Goal: Transaction & Acquisition: Purchase product/service

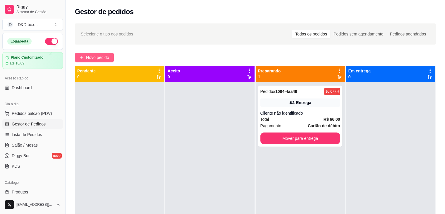
click at [96, 56] on span "Novo pedido" at bounding box center [97, 57] width 23 height 6
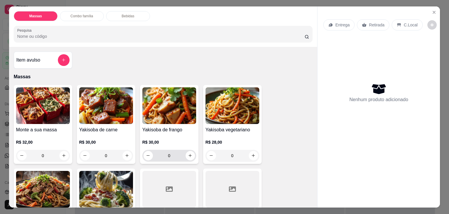
scroll to position [59, 0]
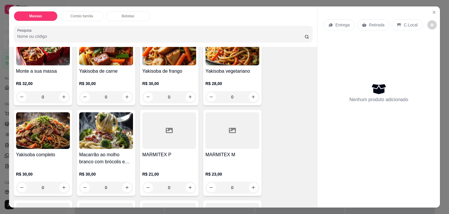
click at [239, 133] on div at bounding box center [233, 130] width 54 height 37
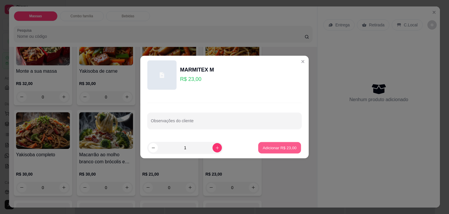
click at [274, 146] on p "Adicionar R$ 23,00" at bounding box center [280, 148] width 34 height 6
type input "1"
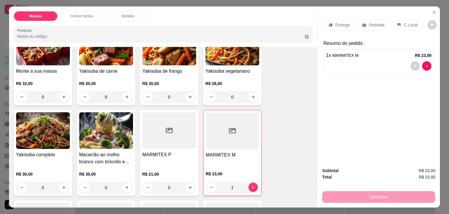
click at [365, 21] on div "Retirada" at bounding box center [373, 24] width 32 height 11
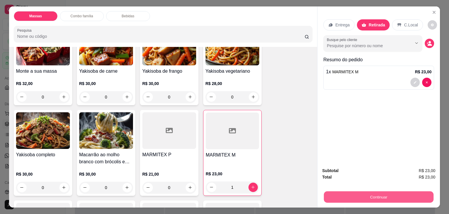
click at [365, 192] on button "Continuar" at bounding box center [379, 196] width 110 height 11
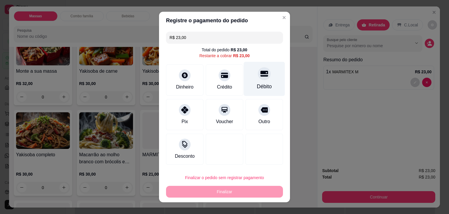
click at [260, 89] on div "Débito" at bounding box center [264, 86] width 15 height 8
type input "R$ 0,00"
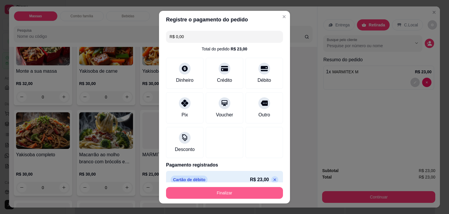
click at [237, 192] on button "Finalizar" at bounding box center [224, 193] width 117 height 12
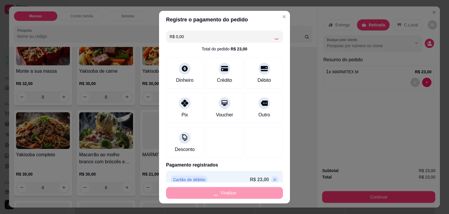
type input "0"
type input "-R$ 23,00"
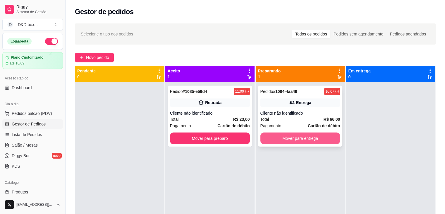
click at [264, 136] on button "Mover para entrega" at bounding box center [300, 138] width 80 height 12
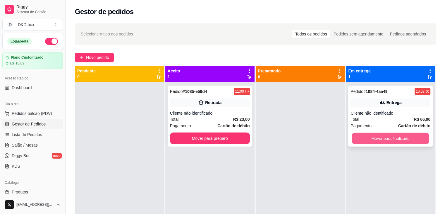
click at [361, 138] on button "Mover para finalizado" at bounding box center [391, 138] width 78 height 11
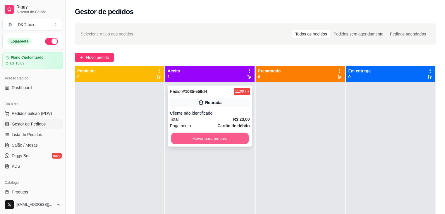
click at [242, 136] on button "Mover para preparo" at bounding box center [210, 138] width 78 height 11
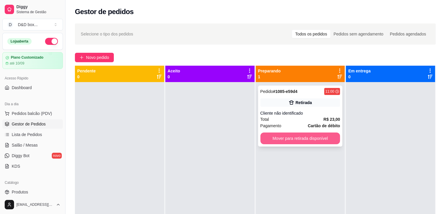
click at [286, 136] on button "Mover para retirada disponível" at bounding box center [300, 138] width 80 height 12
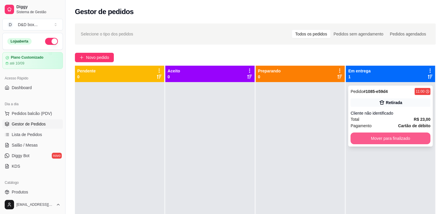
click at [399, 133] on button "Mover para finalizado" at bounding box center [390, 138] width 80 height 12
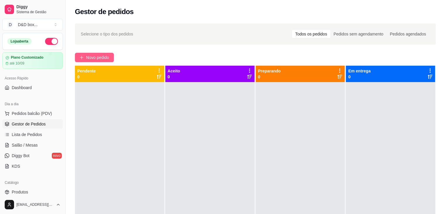
click at [99, 56] on span "Novo pedido" at bounding box center [97, 57] width 23 height 6
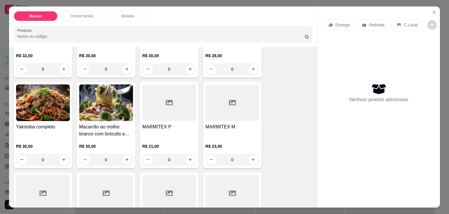
scroll to position [88, 0]
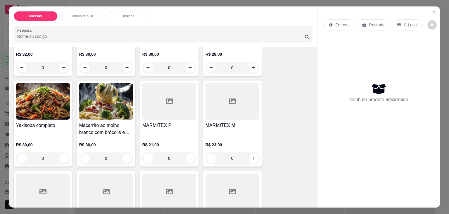
click at [217, 100] on div at bounding box center [233, 101] width 54 height 37
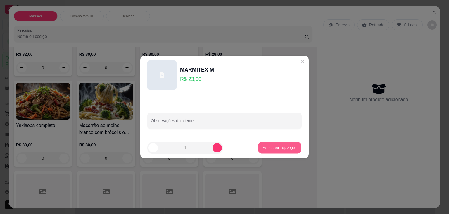
click at [267, 143] on button "Adicionar R$ 23,00" at bounding box center [279, 147] width 43 height 11
type input "1"
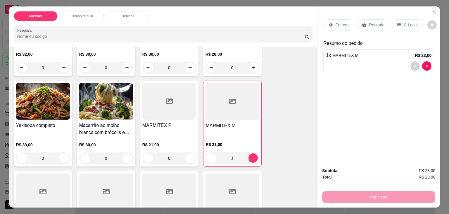
click at [364, 194] on div "Continuar" at bounding box center [378, 195] width 113 height 13
click at [369, 19] on div "Retirada" at bounding box center [373, 24] width 32 height 11
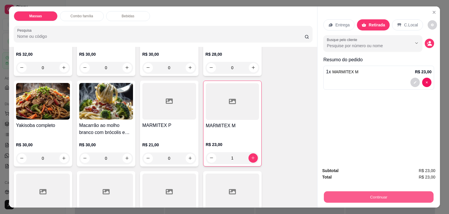
click at [356, 196] on button "Continuar" at bounding box center [379, 196] width 110 height 11
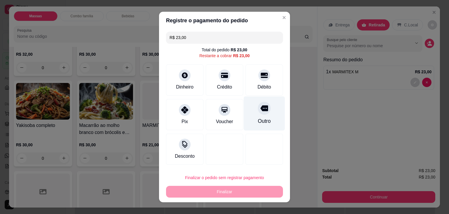
drag, startPoint x: 250, startPoint y: 73, endPoint x: 248, endPoint y: 96, distance: 22.6
click at [250, 73] on div "Débito" at bounding box center [264, 79] width 37 height 31
type input "R$ 0,00"
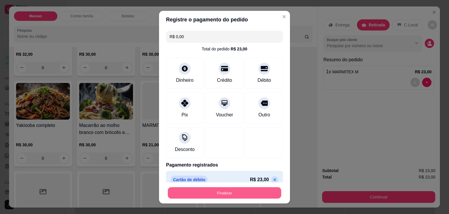
click at [242, 190] on button "Finalizar" at bounding box center [225, 192] width 114 height 11
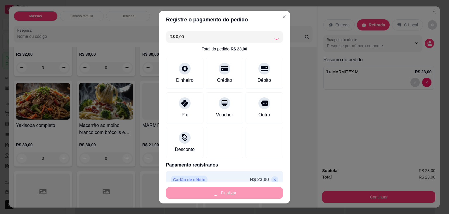
type input "0"
type input "-R$ 23,00"
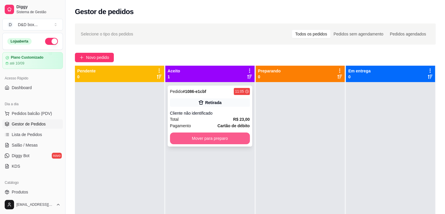
click at [186, 140] on button "Mover para preparo" at bounding box center [210, 138] width 80 height 12
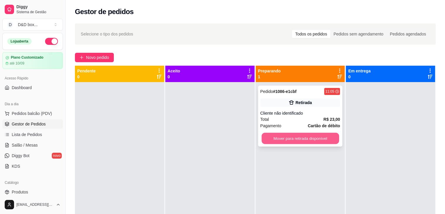
click at [268, 137] on button "Mover para retirada disponível" at bounding box center [301, 138] width 78 height 11
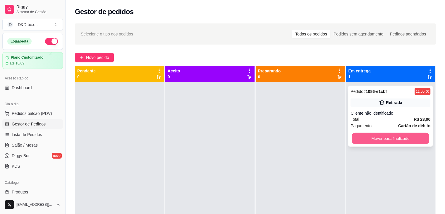
click at [363, 139] on button "Mover para finalizado" at bounding box center [391, 138] width 78 height 11
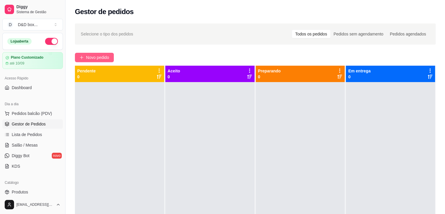
click at [88, 56] on span "Novo pedido" at bounding box center [97, 57] width 23 height 6
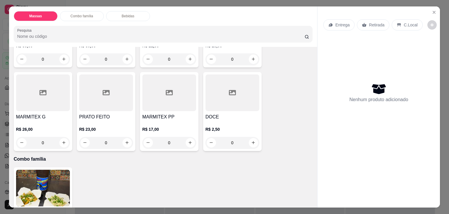
scroll to position [205, 0]
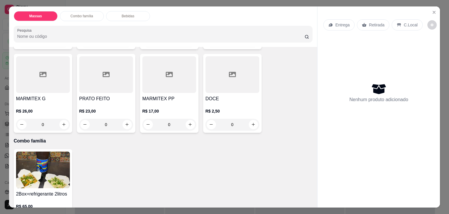
click at [107, 90] on div at bounding box center [106, 74] width 54 height 37
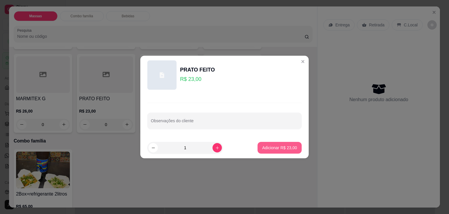
click at [263, 147] on p "Adicionar R$ 23,00" at bounding box center [279, 148] width 35 height 6
type input "1"
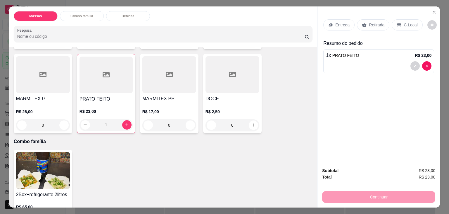
click at [337, 22] on p "Entrega" at bounding box center [343, 25] width 14 height 6
click at [365, 23] on div "Retirada" at bounding box center [373, 24] width 32 height 11
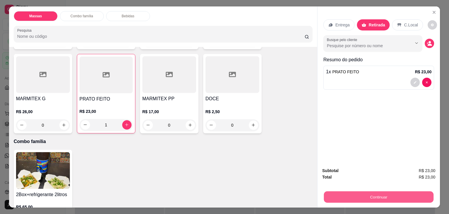
click at [338, 194] on button "Continuar" at bounding box center [379, 196] width 110 height 11
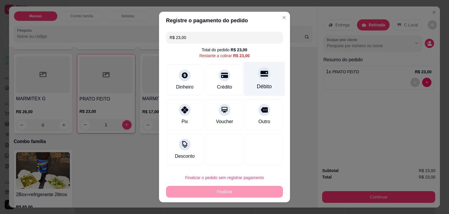
click at [254, 79] on div "Débito" at bounding box center [264, 79] width 41 height 34
type input "R$ 0,00"
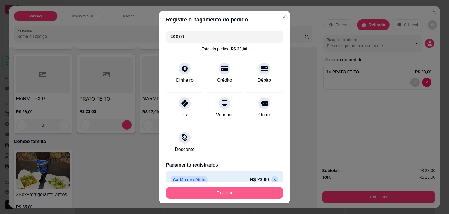
click at [246, 191] on button "Finalizar" at bounding box center [224, 193] width 117 height 12
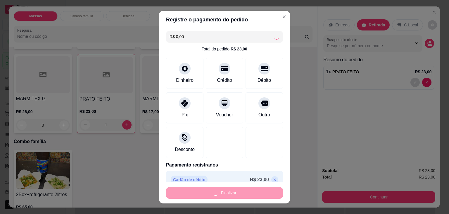
type input "0"
type input "-R$ 23,00"
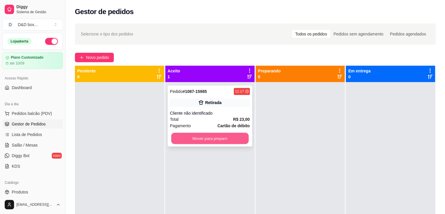
click at [207, 138] on button "Mover para preparo" at bounding box center [210, 138] width 78 height 11
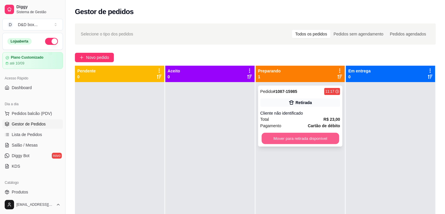
click at [280, 137] on button "Mover para retirada disponível" at bounding box center [301, 138] width 78 height 11
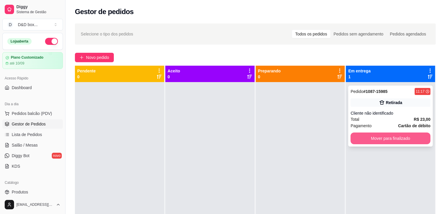
click at [413, 135] on button "Mover para finalizado" at bounding box center [390, 138] width 80 height 12
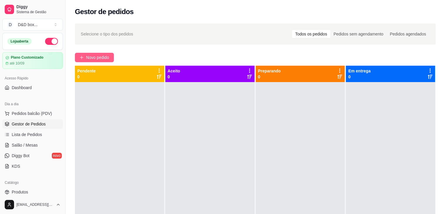
click at [94, 54] on button "Novo pedido" at bounding box center [94, 57] width 39 height 9
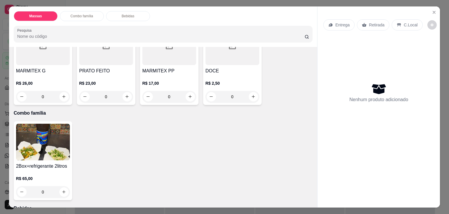
scroll to position [234, 0]
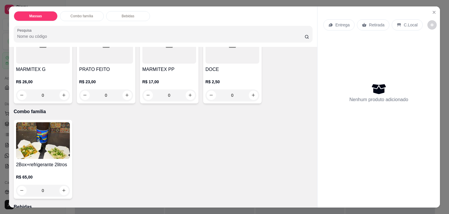
click at [32, 70] on h4 "MARMITEX G" at bounding box center [43, 69] width 54 height 7
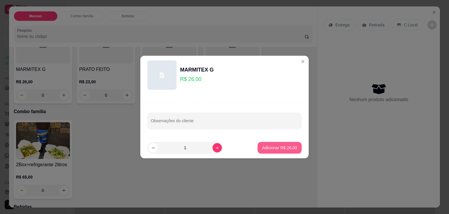
click at [278, 150] on button "Adicionar R$ 26,00" at bounding box center [280, 148] width 44 height 12
type input "1"
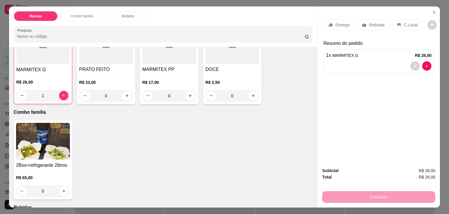
click at [369, 22] on p "Retirada" at bounding box center [377, 25] width 16 height 6
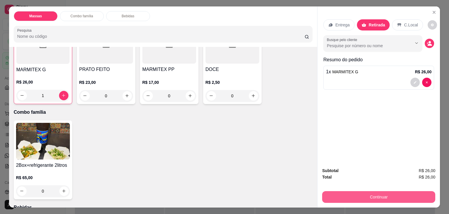
click at [350, 191] on button "Continuar" at bounding box center [378, 197] width 113 height 12
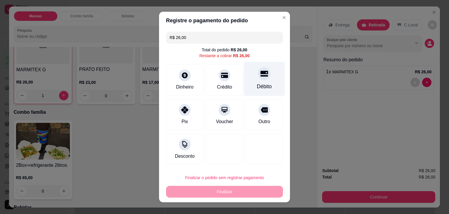
click at [269, 74] on div "Débito" at bounding box center [264, 79] width 41 height 34
type input "R$ 0,00"
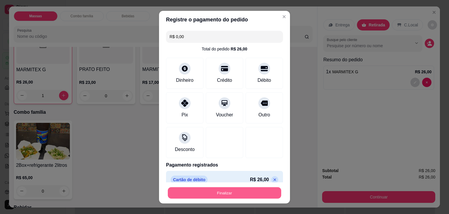
click at [213, 191] on button "Finalizar" at bounding box center [225, 192] width 114 height 11
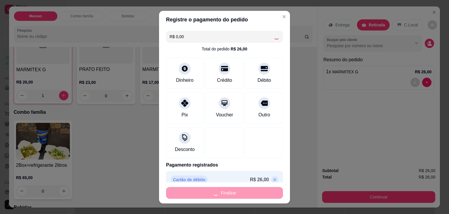
type input "0"
type input "-R$ 26,00"
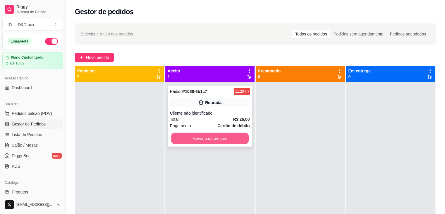
click at [182, 136] on button "Mover para preparo" at bounding box center [210, 138] width 78 height 11
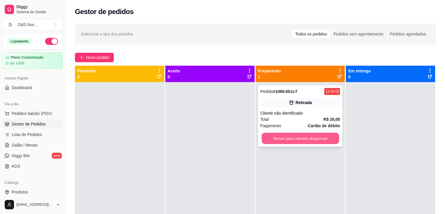
click at [297, 139] on button "Mover para retirada disponível" at bounding box center [301, 138] width 78 height 11
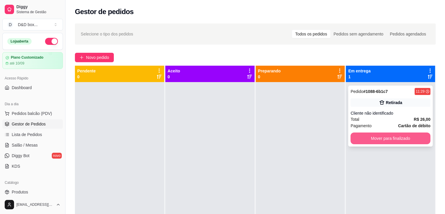
click at [407, 138] on button "Mover para finalizado" at bounding box center [390, 138] width 80 height 12
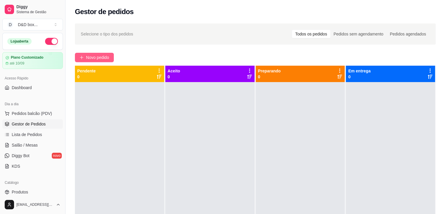
click at [94, 57] on span "Novo pedido" at bounding box center [97, 57] width 23 height 6
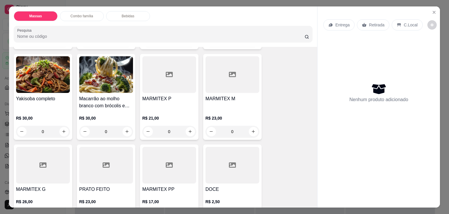
scroll to position [117, 0]
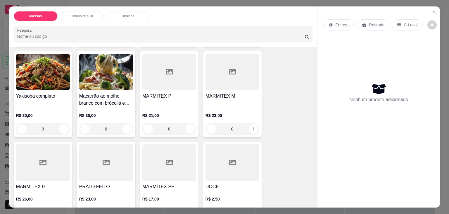
click at [214, 96] on h4 "MARMITEX M" at bounding box center [233, 95] width 54 height 7
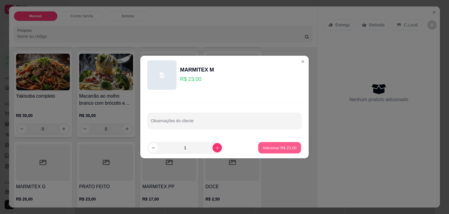
click at [272, 149] on p "Adicionar R$ 23,00" at bounding box center [280, 148] width 34 height 6
type input "1"
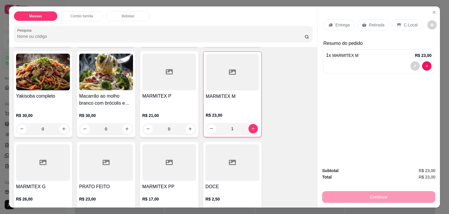
click at [383, 22] on div "Retirada" at bounding box center [373, 24] width 32 height 11
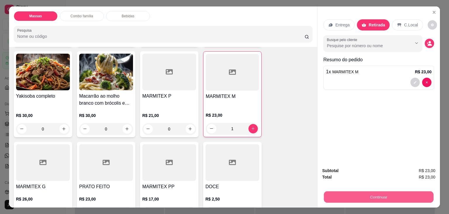
click at [367, 191] on button "Continuar" at bounding box center [379, 196] width 110 height 11
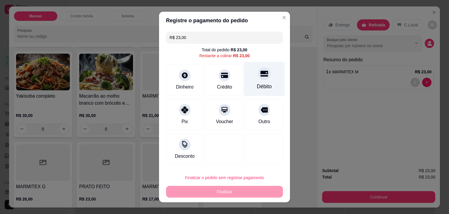
click at [269, 74] on div "Débito" at bounding box center [264, 79] width 41 height 34
type input "R$ 0,00"
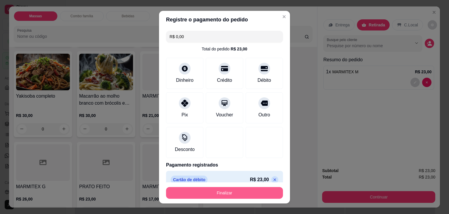
click at [234, 193] on button "Finalizar" at bounding box center [224, 193] width 117 height 12
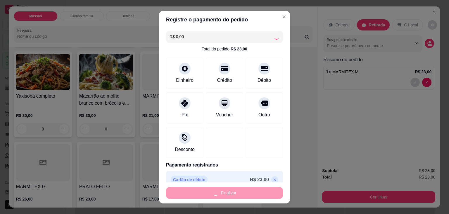
type input "0"
type input "-R$ 23,00"
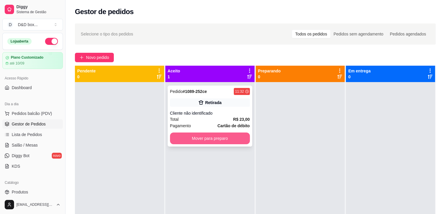
click at [207, 137] on button "Mover para preparo" at bounding box center [210, 138] width 80 height 12
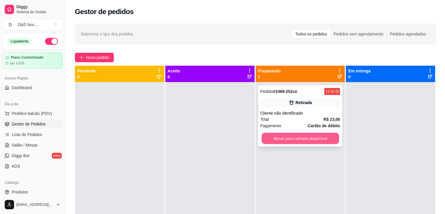
click at [269, 135] on button "Mover para retirada disponível" at bounding box center [301, 138] width 78 height 11
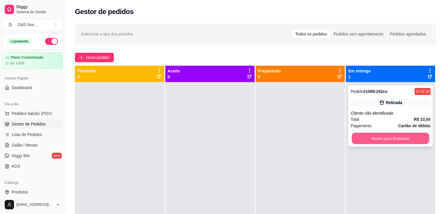
click at [354, 137] on button "Mover para finalizado" at bounding box center [391, 138] width 78 height 11
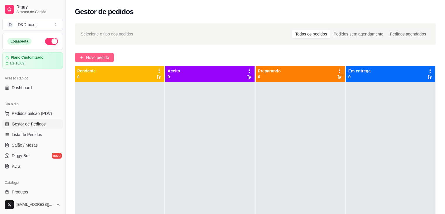
click at [88, 58] on span "Novo pedido" at bounding box center [97, 57] width 23 height 6
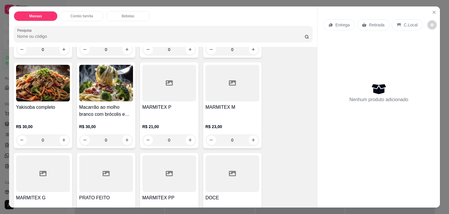
scroll to position [117, 0]
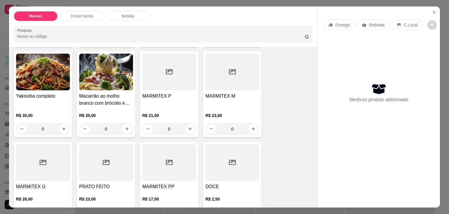
click at [220, 86] on div at bounding box center [233, 72] width 54 height 37
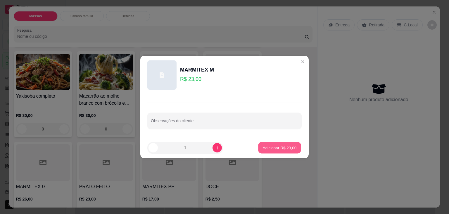
click at [272, 148] on p "Adicionar R$ 23,00" at bounding box center [280, 148] width 34 height 6
type input "1"
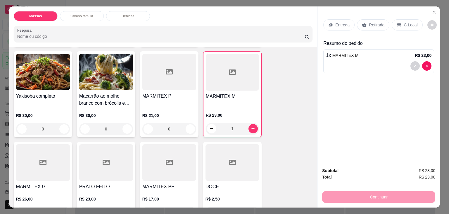
drag, startPoint x: 362, startPoint y: 20, endPoint x: 363, endPoint y: 24, distance: 3.2
click at [363, 23] on icon at bounding box center [364, 25] width 5 height 5
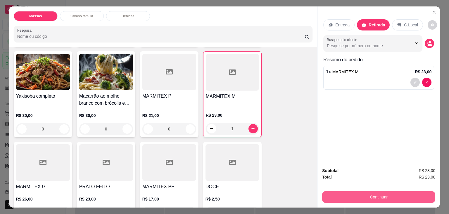
click at [355, 193] on button "Continuar" at bounding box center [378, 197] width 113 height 12
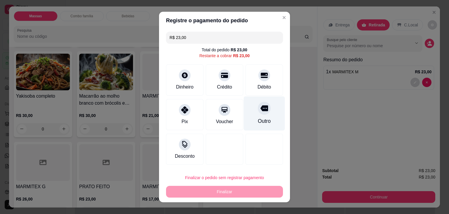
drag, startPoint x: 250, startPoint y: 83, endPoint x: 251, endPoint y: 92, distance: 8.5
click at [250, 83] on div "Débito" at bounding box center [264, 79] width 37 height 31
type input "R$ 0,00"
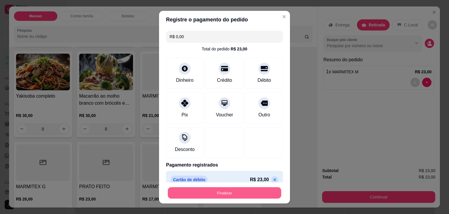
click at [219, 192] on button "Finalizar" at bounding box center [225, 192] width 114 height 11
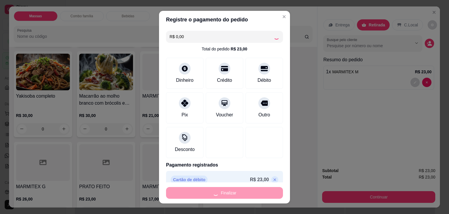
type input "0"
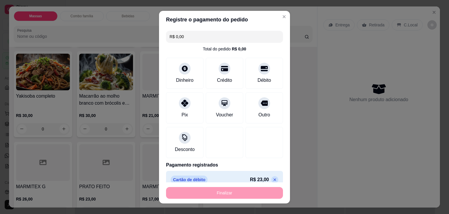
type input "-R$ 23,00"
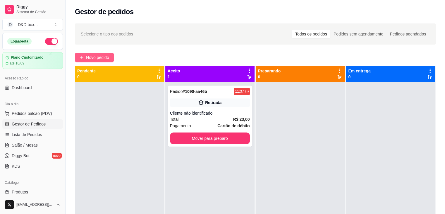
click at [89, 54] on span "Novo pedido" at bounding box center [97, 57] width 23 height 6
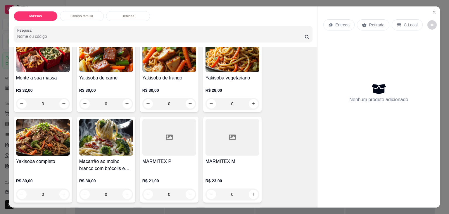
scroll to position [59, 0]
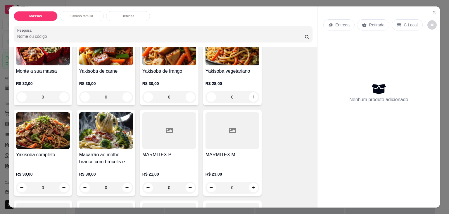
click at [211, 125] on div at bounding box center [233, 130] width 54 height 37
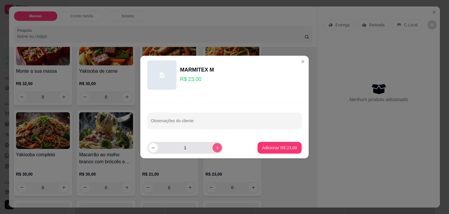
click at [215, 146] on icon "increase-product-quantity" at bounding box center [217, 147] width 4 height 4
type input "2"
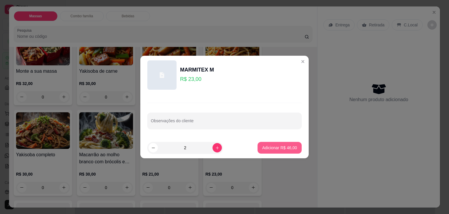
click at [264, 146] on p "Adicionar R$ 46,00" at bounding box center [279, 148] width 35 height 6
type input "2"
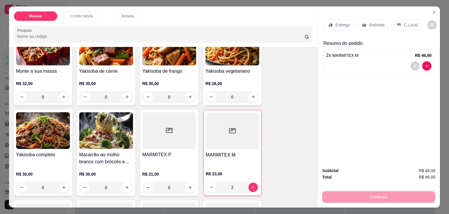
click at [363, 24] on icon at bounding box center [364, 25] width 4 height 4
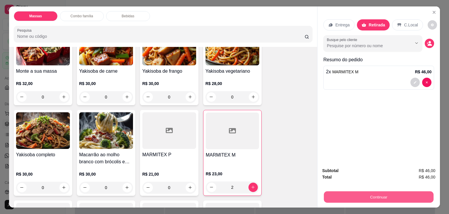
click at [357, 195] on button "Continuar" at bounding box center [379, 196] width 110 height 11
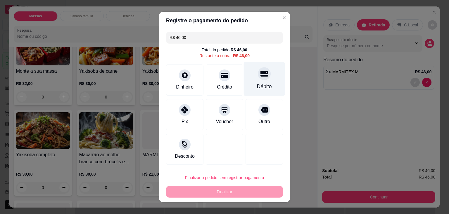
click at [263, 76] on div at bounding box center [264, 73] width 13 height 13
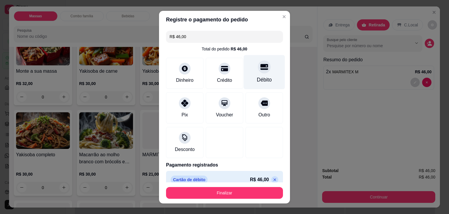
type input "R$ 0,00"
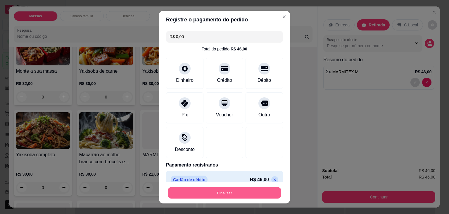
click at [237, 195] on button "Finalizar" at bounding box center [225, 192] width 114 height 11
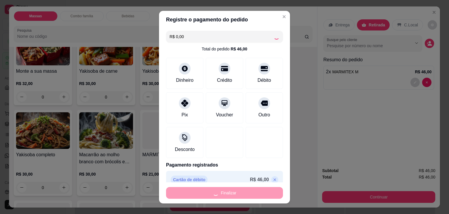
type input "0"
type input "-R$ 46,00"
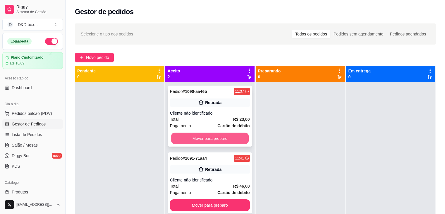
click at [212, 142] on button "Mover para preparo" at bounding box center [210, 138] width 78 height 11
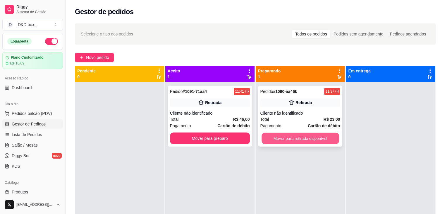
click at [270, 137] on button "Mover para retirada disponível" at bounding box center [301, 138] width 78 height 11
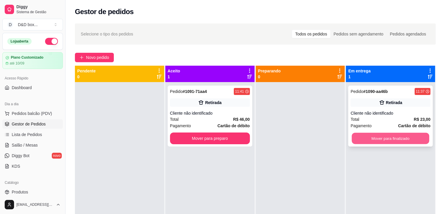
click at [364, 136] on button "Mover para finalizado" at bounding box center [391, 138] width 78 height 11
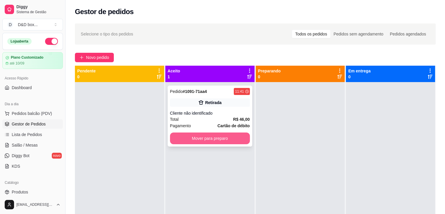
click at [240, 139] on button "Mover para preparo" at bounding box center [210, 138] width 80 height 12
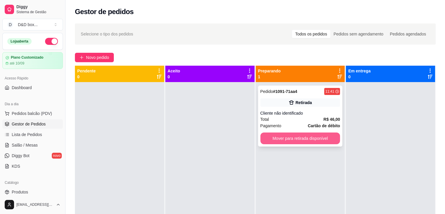
click at [308, 136] on button "Mover para retirada disponível" at bounding box center [300, 138] width 80 height 12
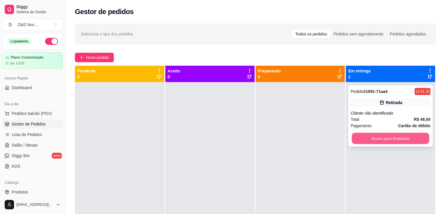
click at [377, 140] on button "Mover para finalizado" at bounding box center [391, 138] width 78 height 11
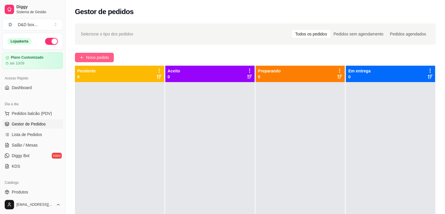
click at [96, 55] on span "Novo pedido" at bounding box center [97, 57] width 23 height 6
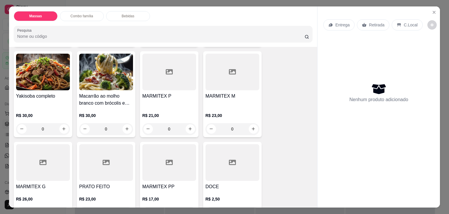
scroll to position [176, 0]
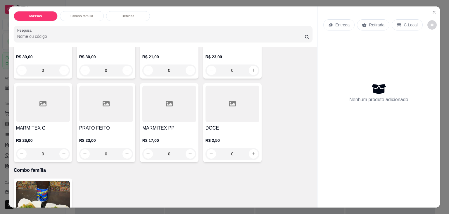
click at [85, 124] on h4 "PRATO FEITO" at bounding box center [106, 127] width 54 height 7
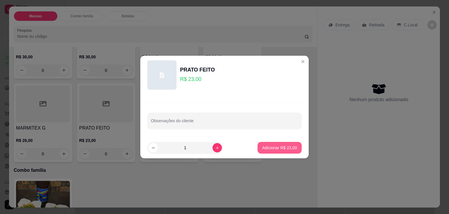
click at [262, 149] on p "Adicionar R$ 23,00" at bounding box center [279, 148] width 35 height 6
type input "1"
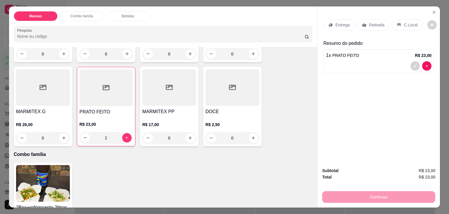
scroll to position [205, 0]
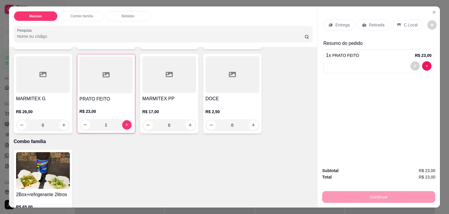
click at [369, 22] on p "Retirada" at bounding box center [377, 25] width 16 height 6
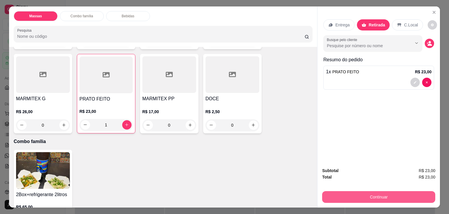
click at [366, 192] on button "Continuar" at bounding box center [378, 197] width 113 height 12
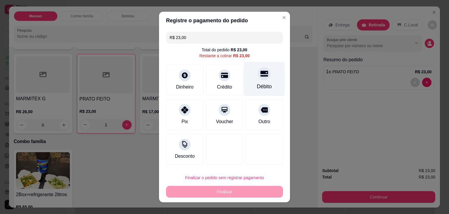
click at [261, 75] on icon at bounding box center [265, 74] width 8 height 8
type input "R$ 0,00"
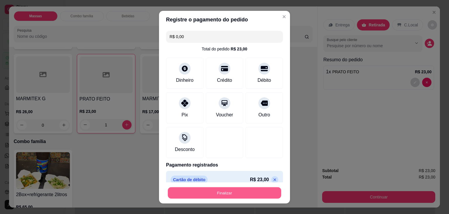
click at [222, 189] on button "Finalizar" at bounding box center [225, 192] width 114 height 11
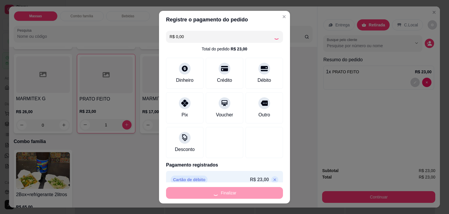
type input "0"
type input "-R$ 23,00"
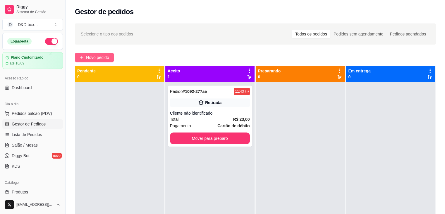
click at [105, 56] on span "Novo pedido" at bounding box center [97, 57] width 23 height 6
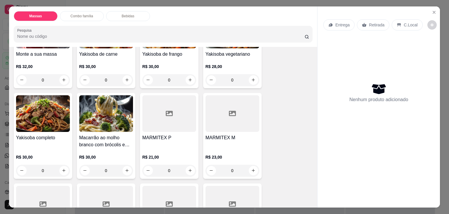
scroll to position [88, 0]
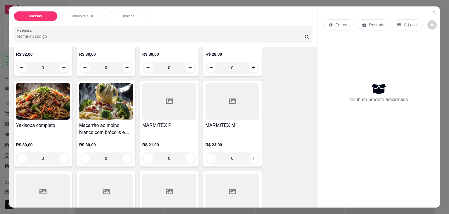
click at [226, 116] on div at bounding box center [233, 101] width 54 height 37
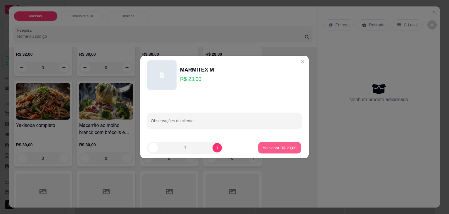
click at [268, 145] on p "Adicionar R$ 23,00" at bounding box center [280, 148] width 34 height 6
type input "1"
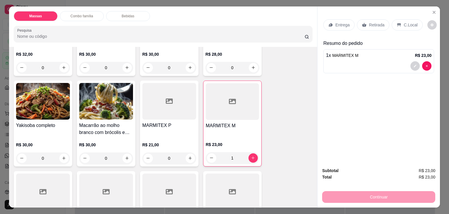
click at [159, 122] on h4 "MARMITEX P" at bounding box center [169, 125] width 54 height 7
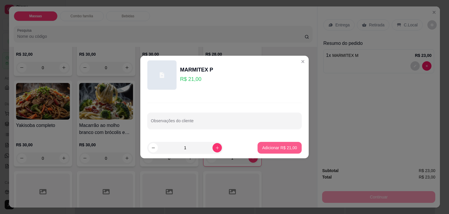
click at [270, 147] on p "Adicionar R$ 21,00" at bounding box center [279, 148] width 35 height 6
type input "1"
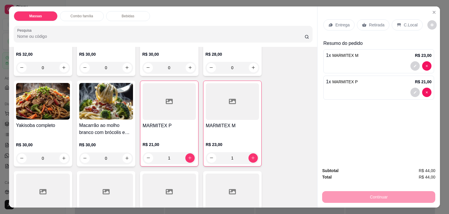
click at [375, 19] on div "Retirada" at bounding box center [373, 24] width 32 height 11
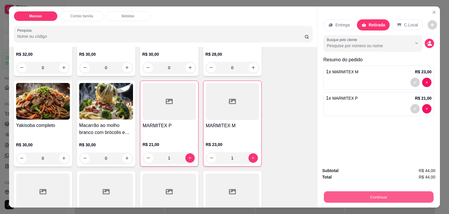
click at [338, 194] on button "Continuar" at bounding box center [379, 196] width 110 height 11
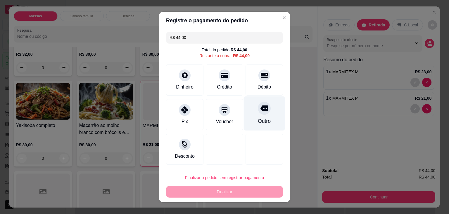
drag, startPoint x: 253, startPoint y: 82, endPoint x: 251, endPoint y: 111, distance: 29.3
click at [253, 102] on div "R$ 44,00 Total do pedido R$ 44,00 Restante a cobrar R$ 44,00 Dinheiro Crédito D…" at bounding box center [224, 97] width 131 height 137
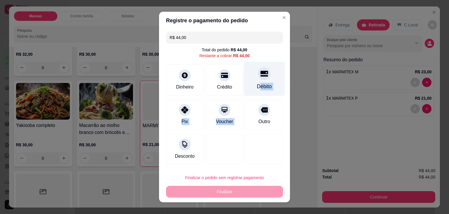
click at [272, 79] on div "Débito" at bounding box center [264, 79] width 41 height 34
type input "R$ 0,00"
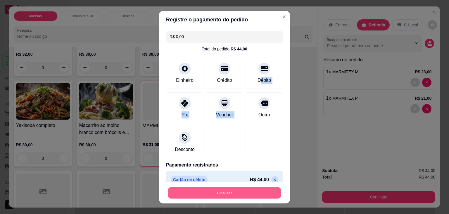
click at [247, 194] on button "Finalizar" at bounding box center [225, 192] width 114 height 11
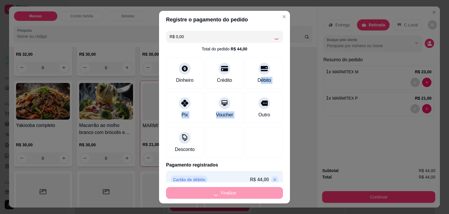
type input "0"
type input "-R$ 44,00"
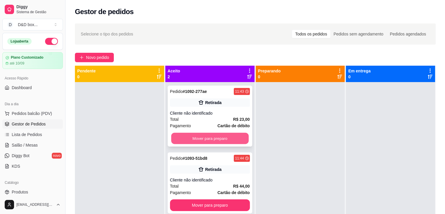
click at [209, 140] on button "Mover para preparo" at bounding box center [210, 138] width 78 height 11
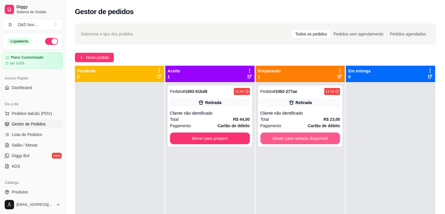
click at [306, 140] on button "Mover para retirada disponível" at bounding box center [300, 138] width 80 height 12
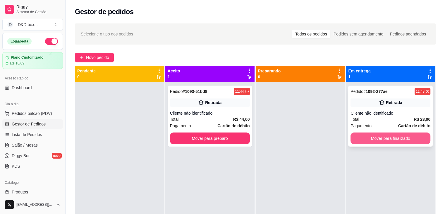
click at [370, 135] on button "Mover para finalizado" at bounding box center [390, 138] width 80 height 12
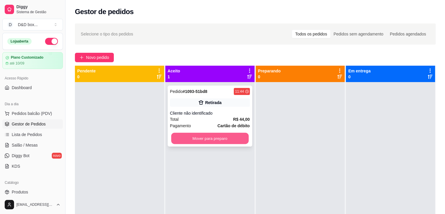
click at [217, 136] on button "Mover para preparo" at bounding box center [210, 138] width 78 height 11
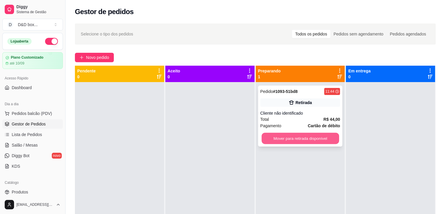
click at [298, 134] on button "Mover para retirada disponível" at bounding box center [301, 138] width 78 height 11
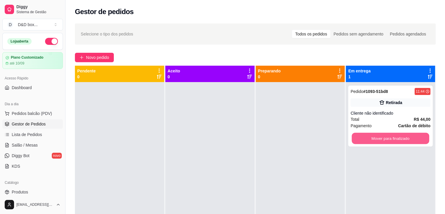
click at [391, 140] on button "Mover para finalizado" at bounding box center [391, 138] width 78 height 11
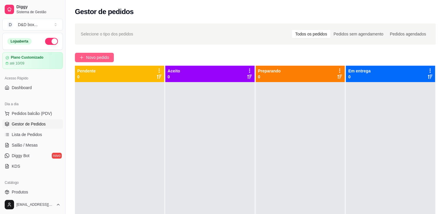
click at [91, 55] on span "Novo pedido" at bounding box center [97, 57] width 23 height 6
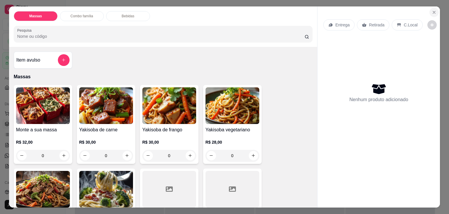
click at [435, 8] on button "Close" at bounding box center [434, 12] width 9 height 9
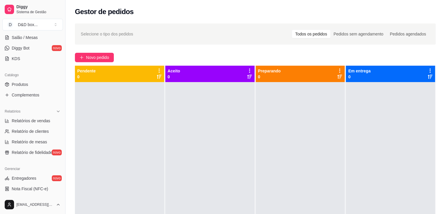
scroll to position [117, 0]
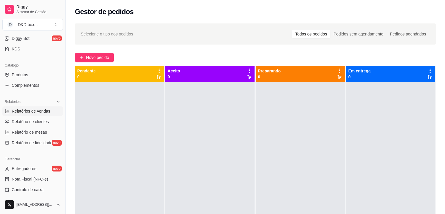
click at [35, 111] on span "Relatórios de vendas" at bounding box center [31, 111] width 39 height 6
select select "ALL"
select select "0"
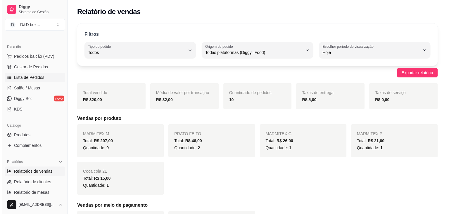
scroll to position [29, 0]
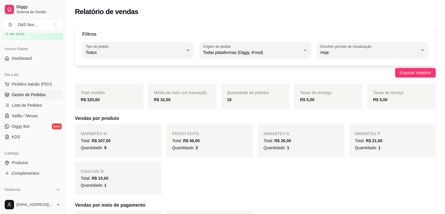
click at [25, 93] on span "Gestor de Pedidos" at bounding box center [29, 95] width 34 height 6
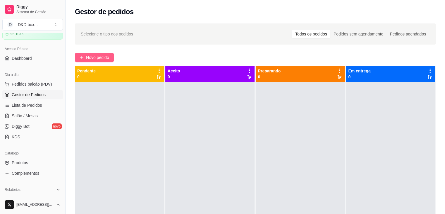
click at [96, 56] on span "Novo pedido" at bounding box center [97, 57] width 23 height 6
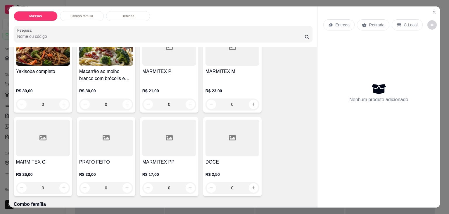
scroll to position [176, 0]
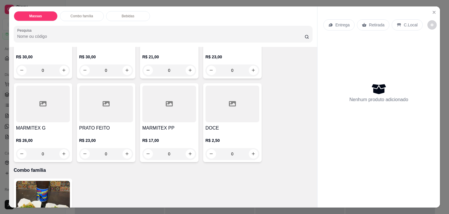
click at [23, 104] on div at bounding box center [43, 103] width 54 height 37
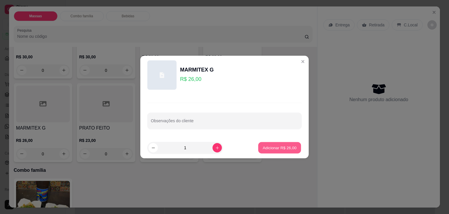
click at [261, 151] on button "Adicionar R$ 26,00" at bounding box center [279, 147] width 43 height 11
type input "1"
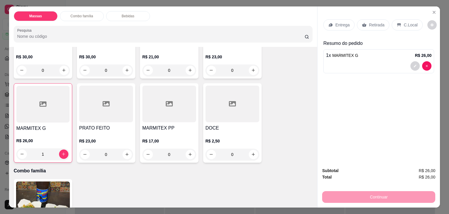
drag, startPoint x: 366, startPoint y: 21, endPoint x: 366, endPoint y: 78, distance: 56.2
click at [366, 22] on div "Retirada" at bounding box center [373, 24] width 32 height 11
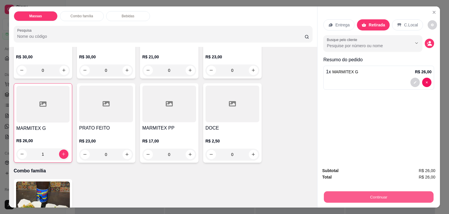
click at [370, 195] on button "Continuar" at bounding box center [379, 196] width 110 height 11
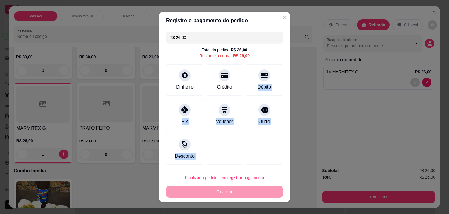
drag, startPoint x: 265, startPoint y: 80, endPoint x: 246, endPoint y: 182, distance: 103.3
click at [249, 170] on section "Registre o pagamento do pedido R$ 26,00 Total do pedido R$ 26,00 Restante a cob…" at bounding box center [224, 107] width 131 height 190
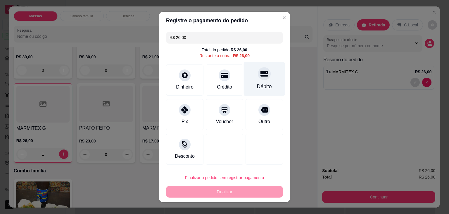
click at [262, 70] on icon at bounding box center [265, 74] width 8 height 8
type input "R$ 0,00"
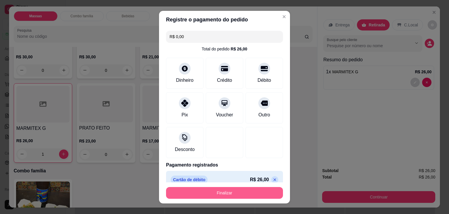
click at [244, 192] on button "Finalizar" at bounding box center [224, 193] width 117 height 12
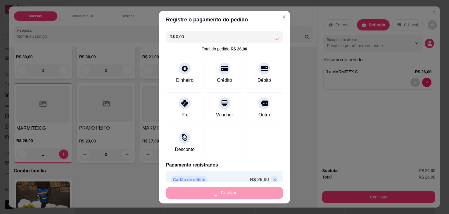
type input "0"
type input "-R$ 26,00"
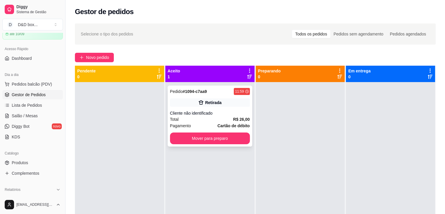
click at [234, 127] on strong "Cartão de débito" at bounding box center [233, 125] width 32 height 5
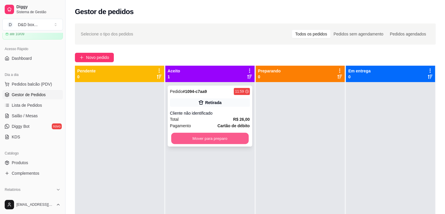
click at [234, 140] on button "Mover para preparo" at bounding box center [210, 138] width 78 height 11
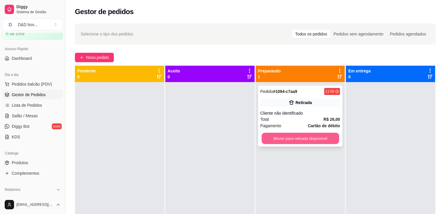
click at [271, 137] on button "Mover para retirada disponível" at bounding box center [301, 138] width 78 height 11
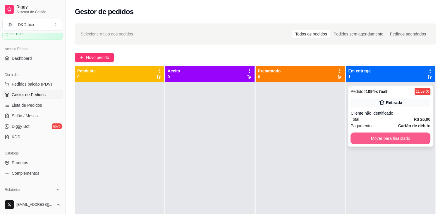
click at [373, 140] on button "Mover para finalizado" at bounding box center [390, 138] width 80 height 12
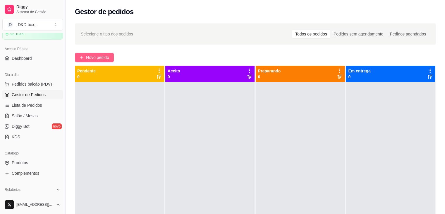
click at [92, 57] on span "Novo pedido" at bounding box center [97, 57] width 23 height 6
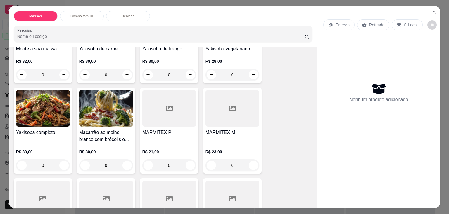
scroll to position [88, 0]
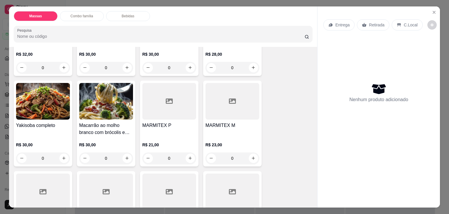
click at [215, 130] on div "MARMITEX M" at bounding box center [233, 129] width 54 height 14
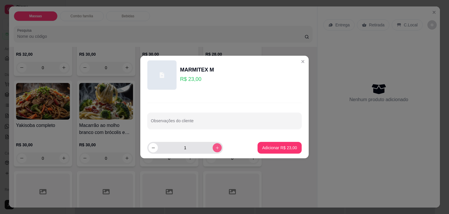
click at [215, 147] on icon "increase-product-quantity" at bounding box center [217, 147] width 4 height 4
type input "2"
click at [254, 146] on footer "2 Adicionar R$ 46,00" at bounding box center [224, 147] width 168 height 21
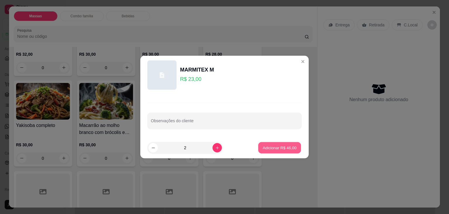
click at [263, 146] on p "Adicionar R$ 46,00" at bounding box center [280, 148] width 34 height 6
type input "2"
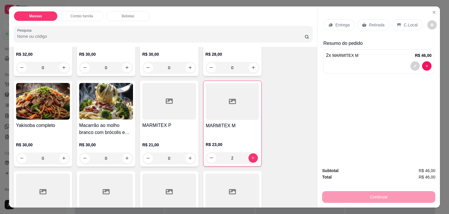
click at [342, 22] on p "Entrega" at bounding box center [343, 25] width 14 height 6
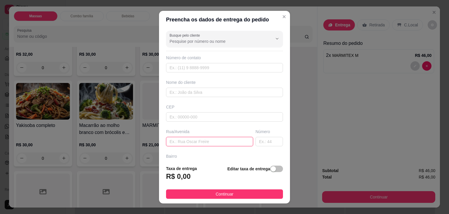
click at [184, 141] on input "text" at bounding box center [209, 141] width 87 height 9
type input "3 96"
click at [271, 169] on div "button" at bounding box center [273, 168] width 5 height 5
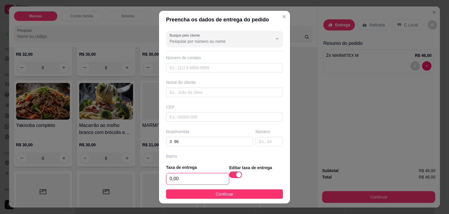
click at [201, 178] on input "0,00" at bounding box center [197, 178] width 63 height 11
click at [213, 180] on input "0,00" at bounding box center [197, 178] width 63 height 11
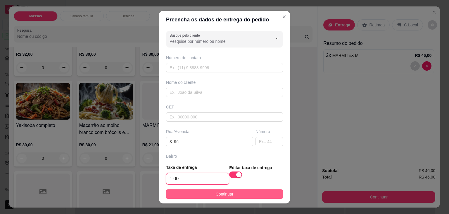
type input "1,00"
click at [216, 195] on span "Continuar" at bounding box center [225, 193] width 18 height 6
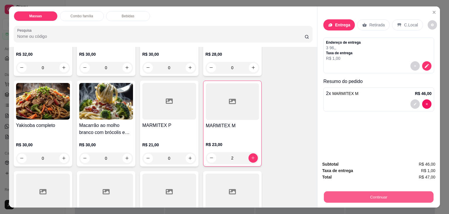
click at [379, 196] on button "Continuar" at bounding box center [379, 196] width 110 height 11
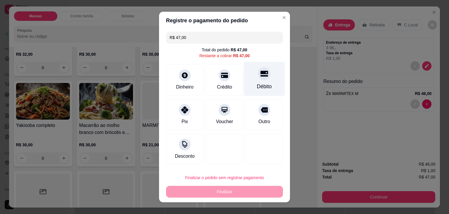
click at [250, 73] on div "Débito" at bounding box center [264, 79] width 41 height 34
type input "R$ 0,00"
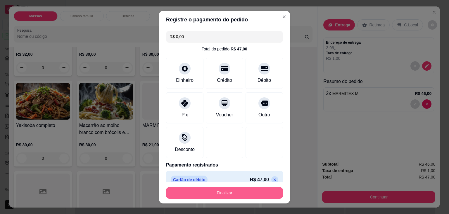
click at [239, 195] on button "Finalizar" at bounding box center [224, 193] width 117 height 12
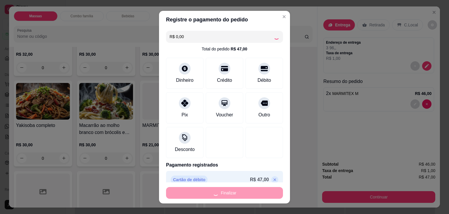
type input "0"
type input "-R$ 47,00"
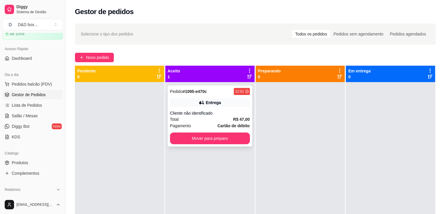
click at [209, 97] on div "Pedido # 1095-e470c 12:01 Entrega Cliente não identificado Total R$ 47,00 Pagam…" at bounding box center [210, 115] width 85 height 61
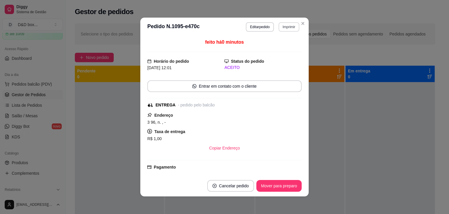
click at [292, 23] on button "Imprimir" at bounding box center [289, 26] width 21 height 9
click at [283, 48] on button "IMPRESSORA" at bounding box center [276, 47] width 41 height 9
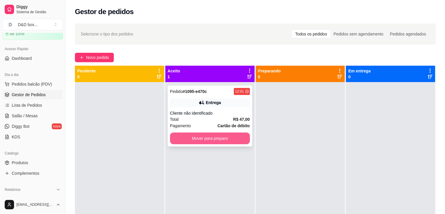
click at [238, 135] on button "Mover para preparo" at bounding box center [210, 138] width 80 height 12
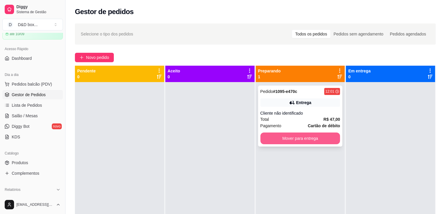
click at [287, 137] on button "Mover para entrega" at bounding box center [300, 138] width 80 height 12
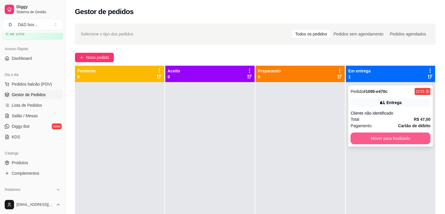
click at [368, 136] on button "Mover para finalizado" at bounding box center [390, 138] width 80 height 12
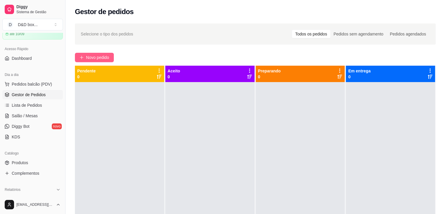
click at [96, 55] on span "Novo pedido" at bounding box center [97, 57] width 23 height 6
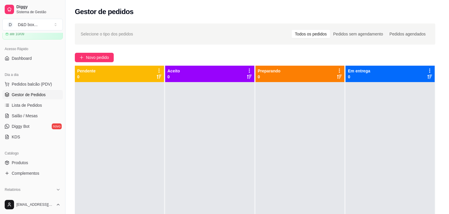
scroll to position [59, 0]
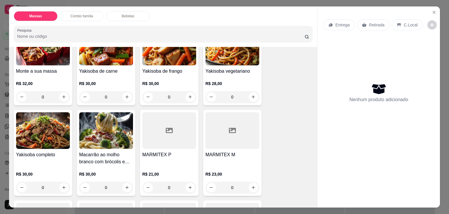
click at [234, 118] on div at bounding box center [233, 130] width 54 height 37
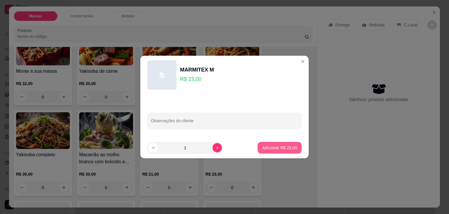
click at [273, 149] on p "Adicionar R$ 23,00" at bounding box center [279, 148] width 35 height 6
type input "1"
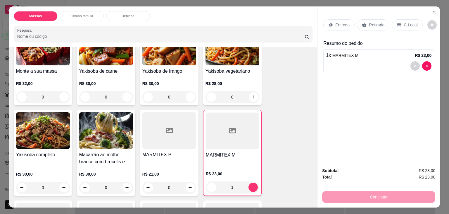
click at [382, 24] on div "Retirada" at bounding box center [373, 24] width 32 height 11
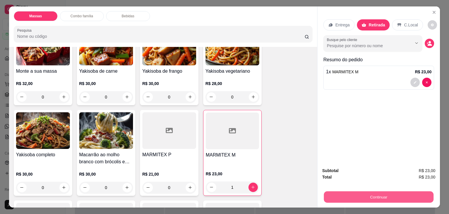
click at [375, 191] on button "Continuar" at bounding box center [379, 196] width 110 height 11
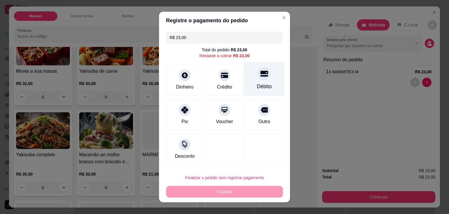
drag, startPoint x: 260, startPoint y: 71, endPoint x: 256, endPoint y: 75, distance: 5.6
click at [261, 64] on div "Débito" at bounding box center [264, 79] width 41 height 34
type input "R$ 0,00"
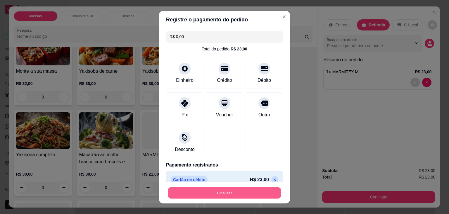
click at [229, 193] on button "Finalizar" at bounding box center [225, 192] width 114 height 11
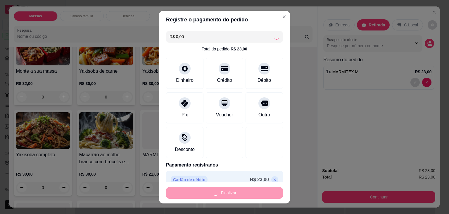
type input "0"
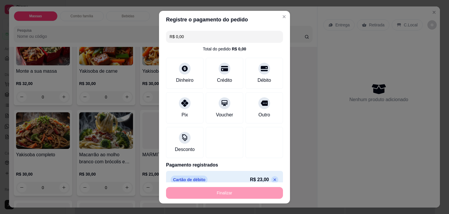
type input "-R$ 23,00"
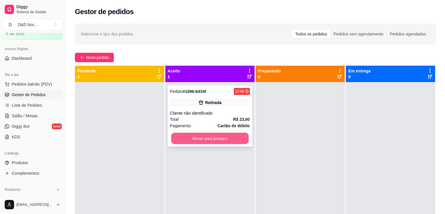
click at [199, 134] on button "Mover para preparo" at bounding box center [210, 138] width 78 height 11
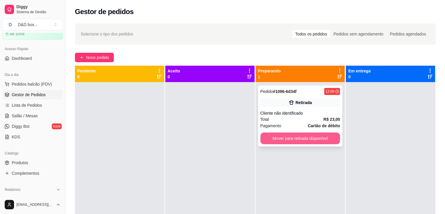
click at [275, 142] on button "Mover para retirada disponível" at bounding box center [300, 138] width 80 height 12
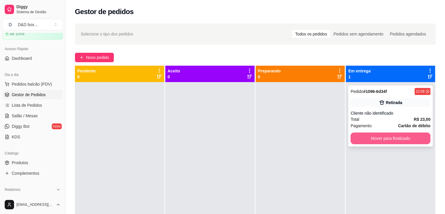
click at [374, 134] on button "Mover para finalizado" at bounding box center [390, 138] width 80 height 12
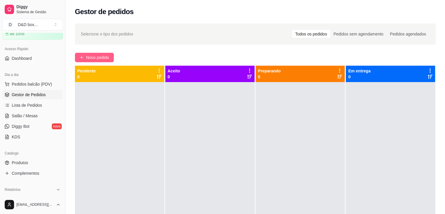
click at [112, 59] on button "Novo pedido" at bounding box center [94, 57] width 39 height 9
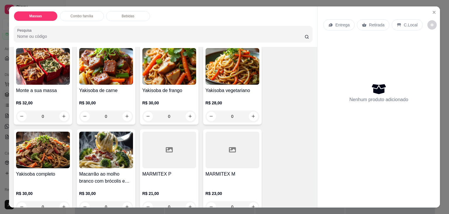
scroll to position [146, 0]
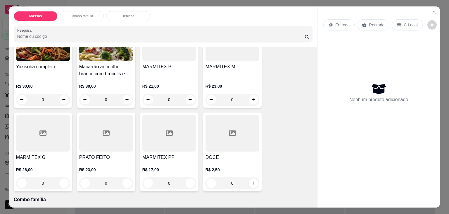
click at [153, 67] on h4 "MARMITEX P" at bounding box center [169, 66] width 54 height 7
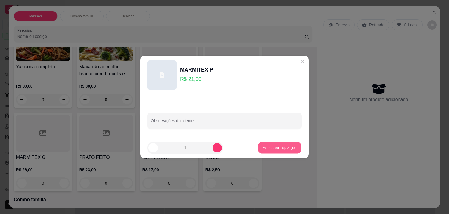
click at [266, 152] on button "Adicionar R$ 21,00" at bounding box center [279, 147] width 43 height 11
type input "1"
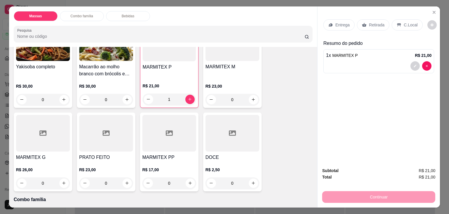
click at [363, 19] on div "Retirada" at bounding box center [373, 24] width 32 height 11
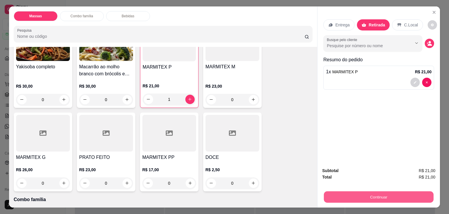
click at [384, 192] on button "Continuar" at bounding box center [379, 196] width 110 height 11
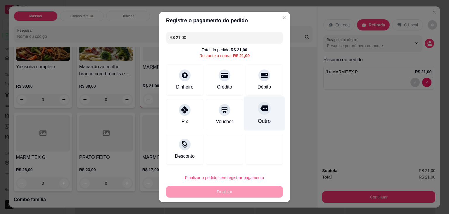
click at [259, 85] on div "Débito" at bounding box center [264, 86] width 13 height 7
type input "R$ 0,00"
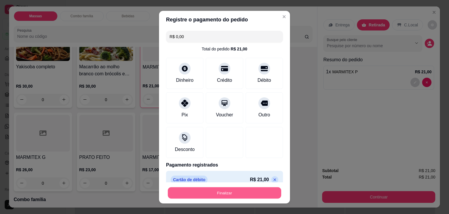
click at [248, 188] on button "Finalizar" at bounding box center [225, 192] width 114 height 11
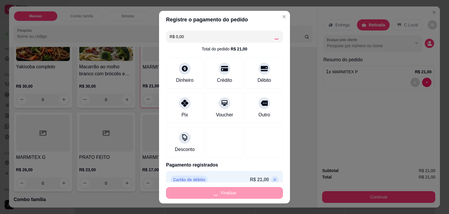
type input "0"
type input "-R$ 21,00"
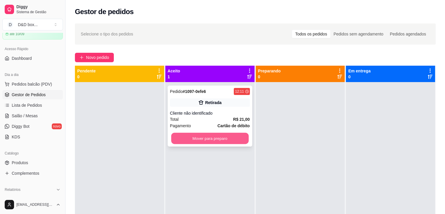
click at [240, 135] on button "Mover para preparo" at bounding box center [210, 138] width 78 height 11
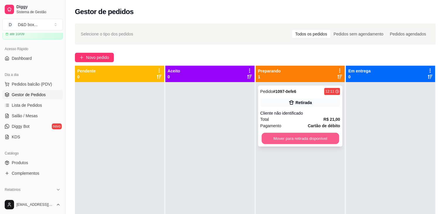
click at [307, 133] on button "Mover para retirada disponível" at bounding box center [301, 138] width 78 height 11
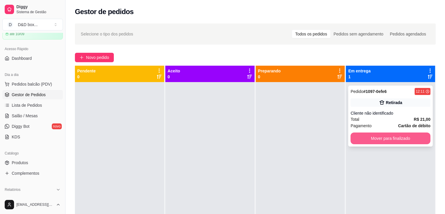
click at [398, 139] on button "Mover para finalizado" at bounding box center [390, 138] width 80 height 12
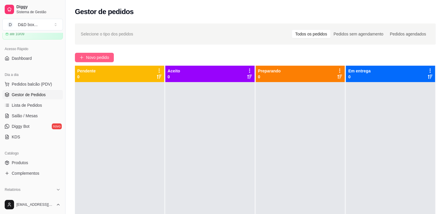
click at [94, 56] on span "Novo pedido" at bounding box center [97, 57] width 23 height 6
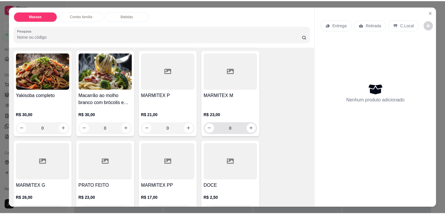
scroll to position [117, 0]
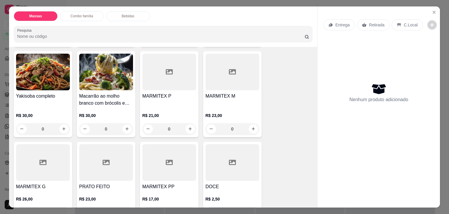
click at [218, 73] on div at bounding box center [233, 72] width 54 height 37
click at [231, 80] on div at bounding box center [233, 72] width 54 height 37
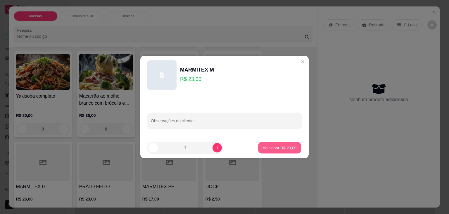
click at [264, 149] on p "Adicionar R$ 23,00" at bounding box center [280, 148] width 34 height 6
type input "1"
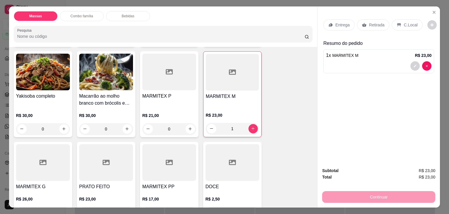
click at [363, 195] on div "Continuar" at bounding box center [378, 195] width 113 height 13
click at [343, 24] on p "Entrega" at bounding box center [343, 25] width 14 height 6
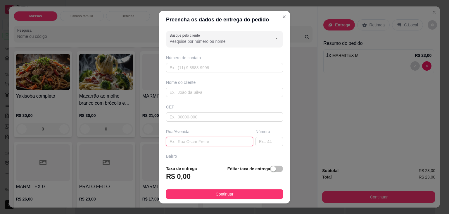
click at [201, 141] on input "text" at bounding box center [209, 141] width 87 height 9
type input "13 n112"
click at [271, 170] on div "button" at bounding box center [273, 168] width 5 height 5
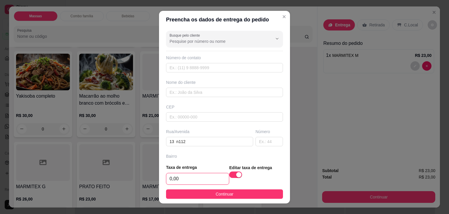
click at [212, 176] on input "0,00" at bounding box center [197, 178] width 63 height 11
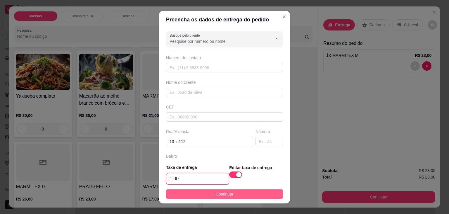
type input "1,00"
click at [211, 190] on button "Continuar" at bounding box center [224, 193] width 117 height 9
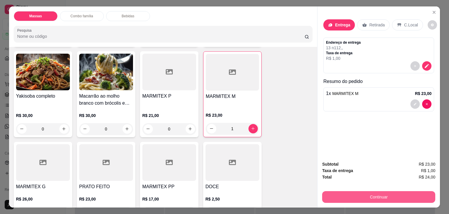
click at [360, 195] on button "Continuar" at bounding box center [378, 197] width 113 height 12
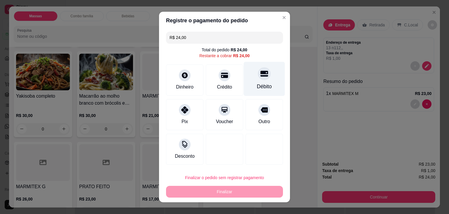
click at [269, 75] on div "Débito" at bounding box center [264, 79] width 41 height 34
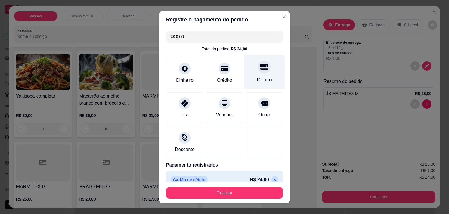
type input "R$ 0,00"
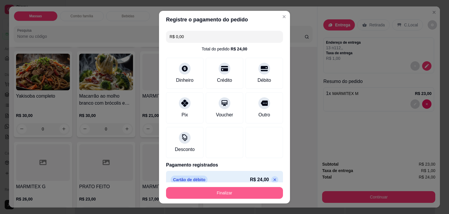
click at [230, 192] on button "Finalizar" at bounding box center [224, 193] width 117 height 12
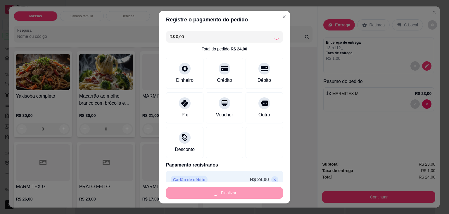
type input "0"
type input "-R$ 24,00"
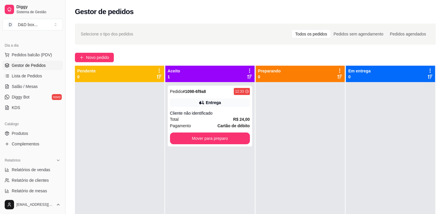
scroll to position [88, 0]
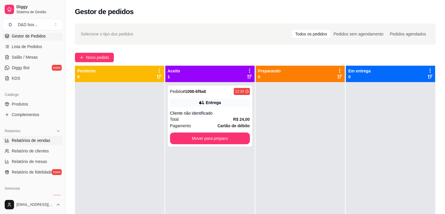
click at [46, 142] on span "Relatórios de vendas" at bounding box center [31, 140] width 39 height 6
select select "ALL"
select select "0"
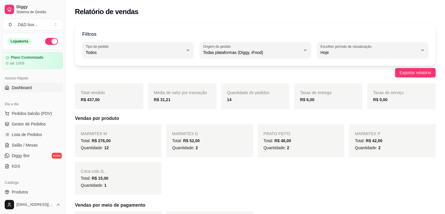
click at [35, 85] on link "Dashboard" at bounding box center [32, 87] width 61 height 9
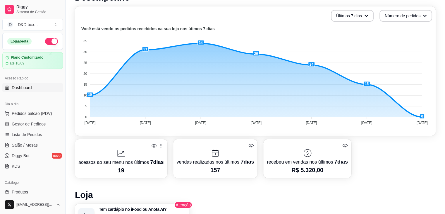
scroll to position [86, 0]
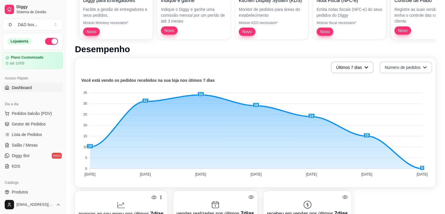
click at [404, 67] on button "Número de pedidos" at bounding box center [405, 67] width 53 height 12
click at [370, 69] on button "Últimos 7 dias" at bounding box center [352, 67] width 43 height 12
click at [357, 103] on span "Últimos 30 dias" at bounding box center [352, 101] width 49 height 6
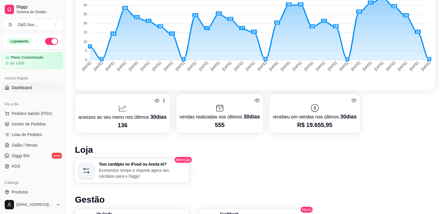
scroll to position [132, 0]
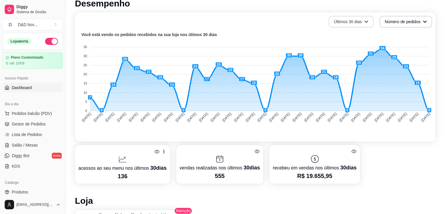
click at [353, 19] on button "Últimos 30 dias" at bounding box center [351, 22] width 45 height 12
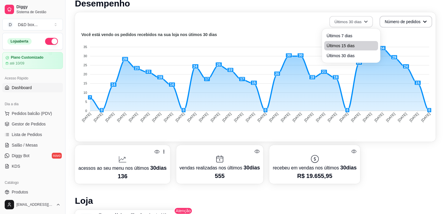
click at [350, 44] on span "Últimos 15 dias" at bounding box center [350, 46] width 49 height 6
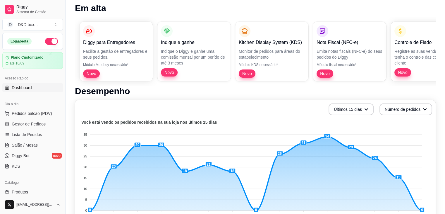
scroll to position [44, 0]
click at [353, 105] on button "Últimos 15 dias" at bounding box center [351, 110] width 45 height 12
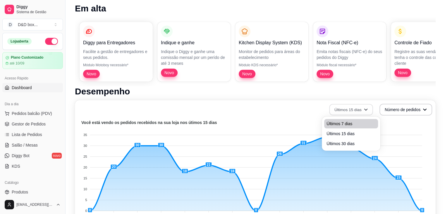
click at [357, 122] on span "Últimos 7 dias" at bounding box center [350, 124] width 49 height 6
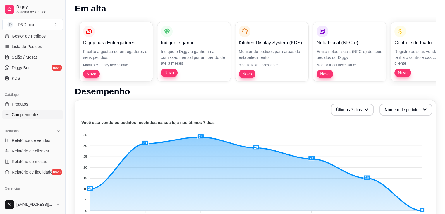
scroll to position [0, 0]
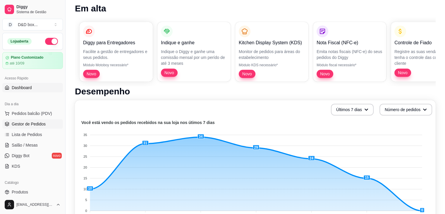
click at [31, 128] on link "Gestor de Pedidos" at bounding box center [32, 123] width 61 height 9
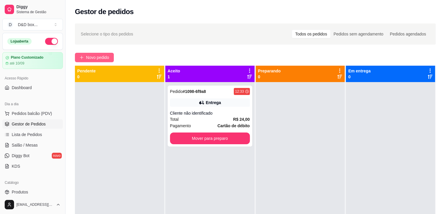
click at [91, 58] on span "Novo pedido" at bounding box center [97, 57] width 23 height 6
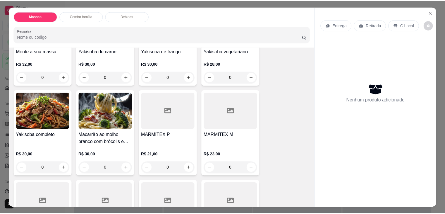
scroll to position [88, 0]
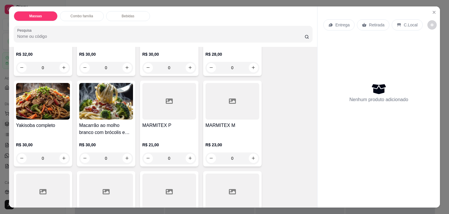
click at [183, 114] on div at bounding box center [169, 101] width 54 height 37
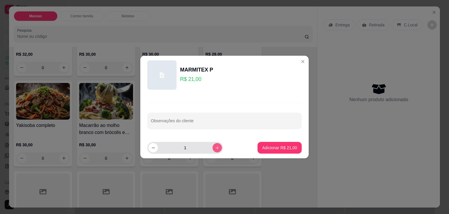
click at [215, 147] on icon "increase-product-quantity" at bounding box center [217, 147] width 4 height 4
type input "3"
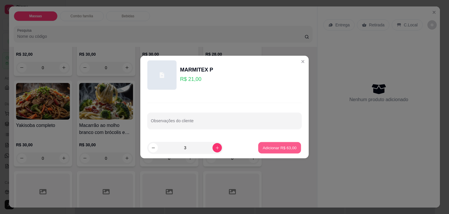
click at [266, 148] on p "Adicionar R$ 63,00" at bounding box center [280, 148] width 34 height 6
type input "3"
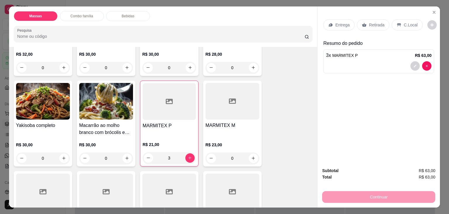
click at [344, 19] on div "Entrega" at bounding box center [339, 24] width 31 height 11
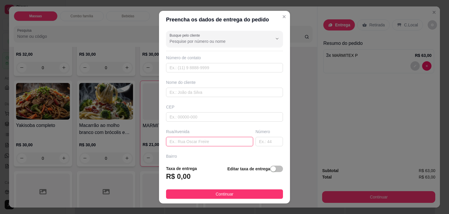
click at [209, 142] on input "text" at bounding box center [209, 141] width 87 height 9
type input "hotel jaguary"
click at [271, 169] on div "button" at bounding box center [273, 168] width 5 height 5
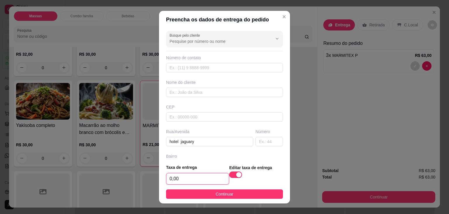
click at [212, 178] on input "0,00" at bounding box center [197, 178] width 63 height 11
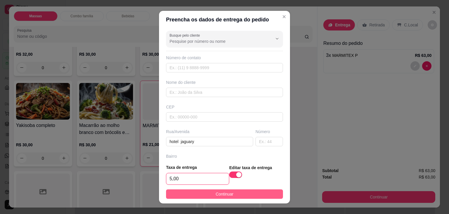
type input "5,00"
click at [217, 193] on span "Continuar" at bounding box center [225, 193] width 18 height 6
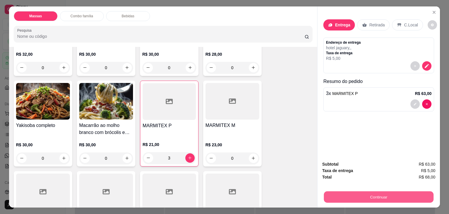
click at [359, 192] on button "Continuar" at bounding box center [379, 196] width 110 height 11
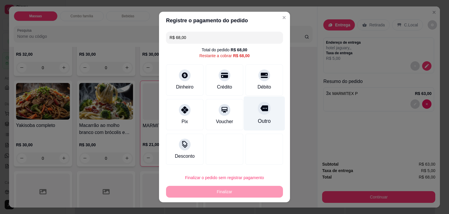
click at [258, 125] on div "Outro" at bounding box center [264, 121] width 13 height 8
type input "R$ 0,00"
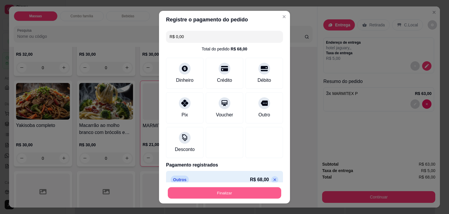
click at [239, 191] on button "Finalizar" at bounding box center [225, 192] width 114 height 11
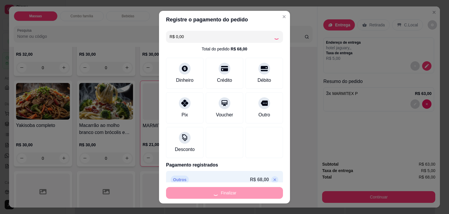
type input "0"
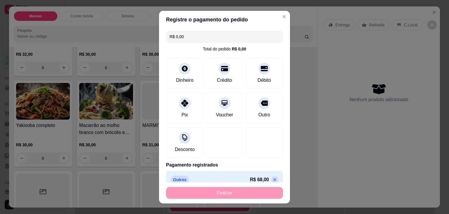
type input "-R$ 68,00"
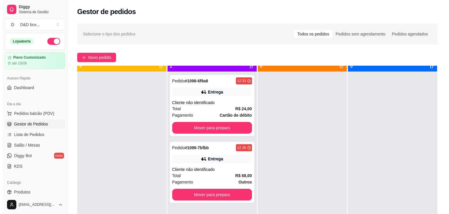
scroll to position [16, 0]
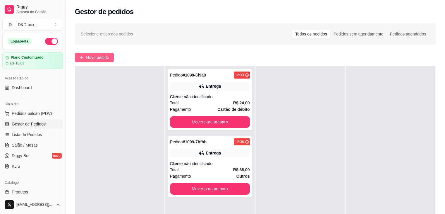
click at [96, 57] on span "Novo pedido" at bounding box center [97, 57] width 23 height 6
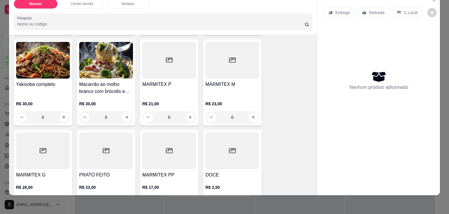
scroll to position [117, 0]
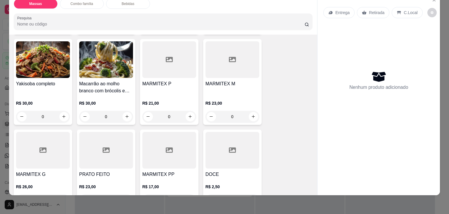
click at [217, 84] on div "MARMITEX M" at bounding box center [233, 87] width 54 height 14
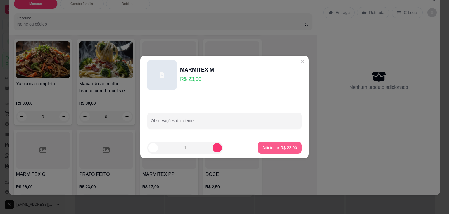
click at [263, 147] on p "Adicionar R$ 23,00" at bounding box center [279, 148] width 35 height 6
type input "1"
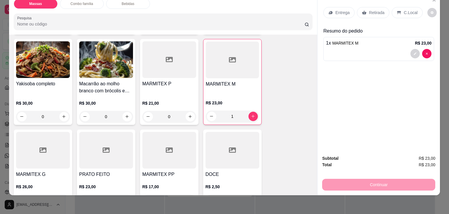
click at [343, 10] on p "Entrega" at bounding box center [343, 13] width 14 height 6
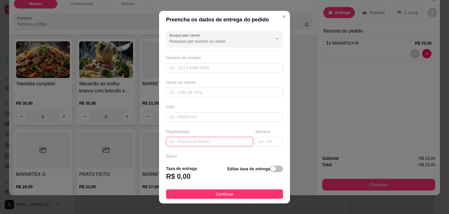
click at [208, 142] on input "text" at bounding box center [209, 141] width 87 height 9
type input "321"
click at [271, 171] on div "button" at bounding box center [273, 168] width 5 height 5
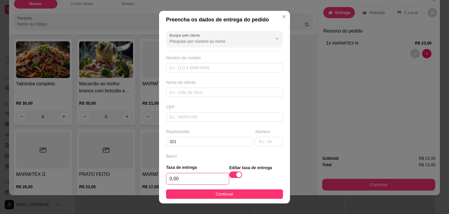
click at [196, 180] on input "0,00" at bounding box center [197, 178] width 63 height 11
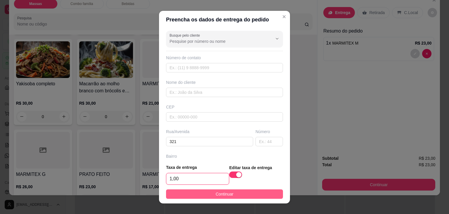
type input "1,00"
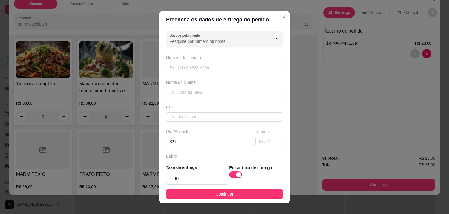
click at [194, 192] on button "Continuar" at bounding box center [224, 193] width 117 height 9
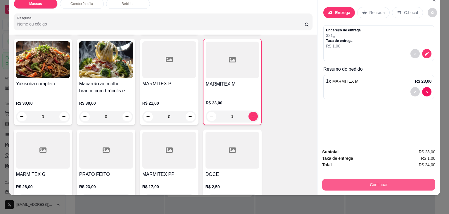
click at [383, 179] on button "Continuar" at bounding box center [378, 184] width 113 height 12
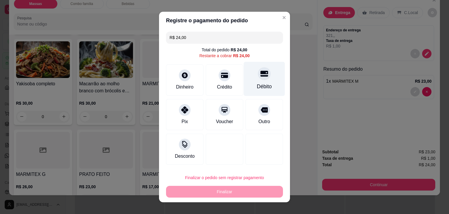
click at [261, 75] on icon at bounding box center [265, 74] width 8 height 6
type input "R$ 0,00"
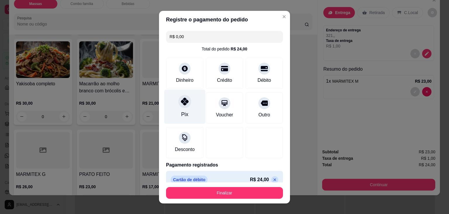
click at [182, 98] on icon at bounding box center [185, 101] width 8 height 8
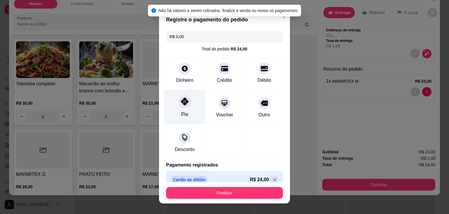
click at [183, 99] on icon at bounding box center [185, 101] width 8 height 8
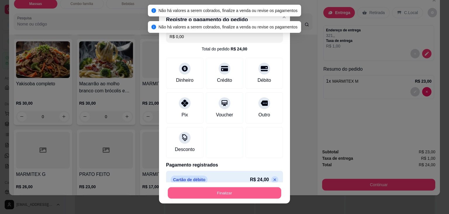
click at [208, 192] on button "Finalizar" at bounding box center [225, 192] width 114 height 11
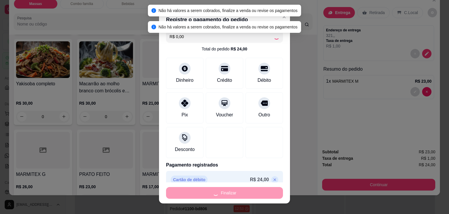
type input "0"
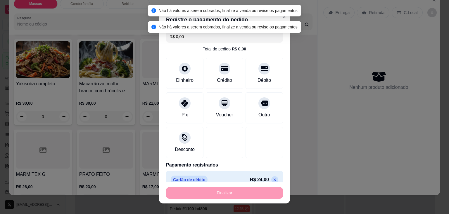
type input "-R$ 24,00"
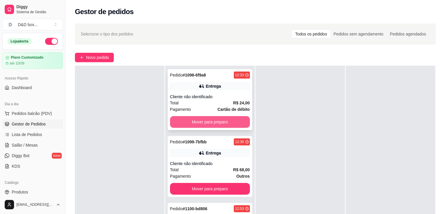
click at [211, 118] on button "Mover para preparo" at bounding box center [210, 122] width 80 height 12
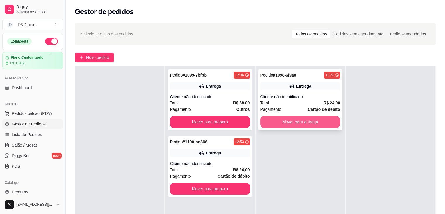
click at [295, 123] on button "Mover para entrega" at bounding box center [300, 122] width 80 height 12
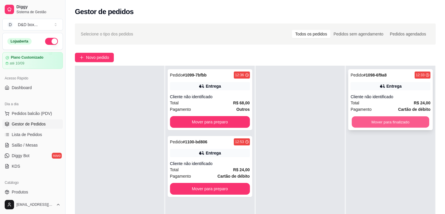
click at [357, 116] on button "Mover para finalizado" at bounding box center [391, 121] width 78 height 11
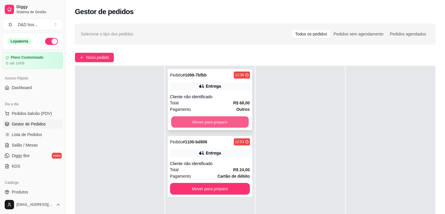
click at [217, 117] on button "Mover para preparo" at bounding box center [210, 121] width 78 height 11
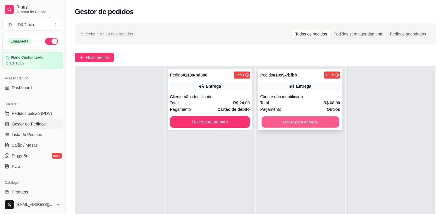
click at [290, 121] on button "Mover para entrega" at bounding box center [301, 121] width 78 height 11
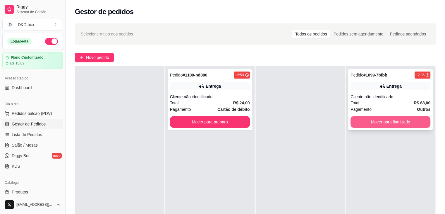
click at [354, 121] on button "Mover para finalizado" at bounding box center [390, 122] width 80 height 12
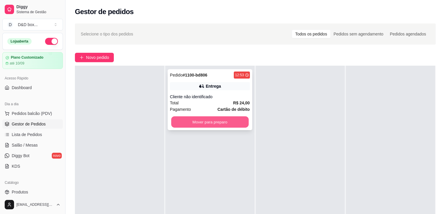
click at [220, 121] on button "Mover para preparo" at bounding box center [210, 121] width 78 height 11
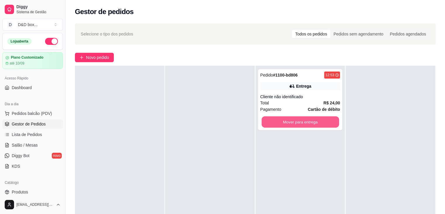
click at [331, 121] on button "Mover para entrega" at bounding box center [301, 121] width 78 height 11
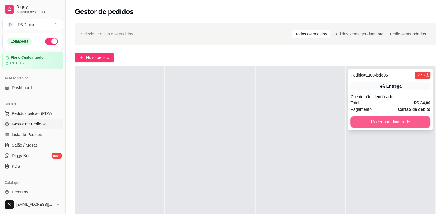
click at [366, 121] on button "Mover para finalizado" at bounding box center [390, 122] width 80 height 12
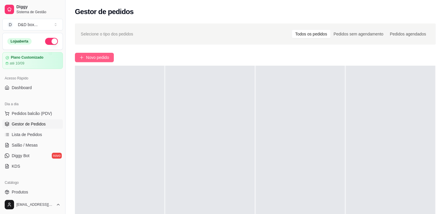
click at [101, 54] on button "Novo pedido" at bounding box center [94, 57] width 39 height 9
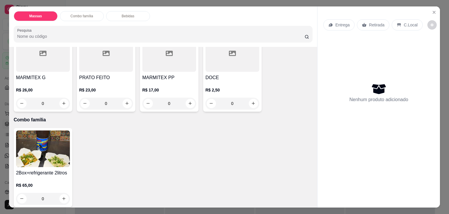
scroll to position [205, 0]
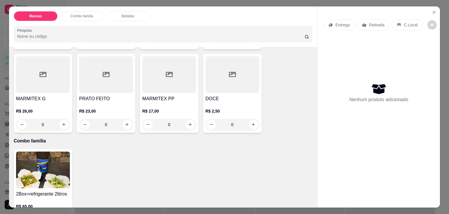
click at [40, 97] on h4 "MARMITEX G" at bounding box center [43, 98] width 54 height 7
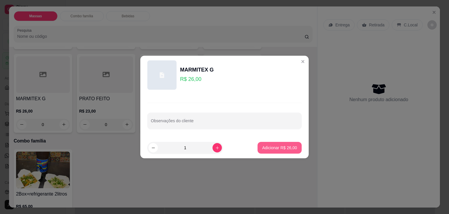
click at [283, 150] on button "Adicionar R$ 26,00" at bounding box center [280, 148] width 44 height 12
type input "1"
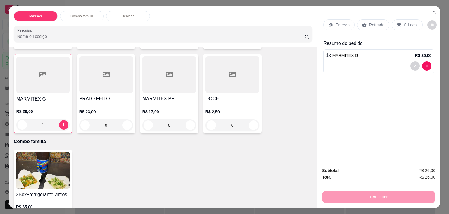
drag, startPoint x: 365, startPoint y: 25, endPoint x: 364, endPoint y: 135, distance: 110.0
click at [365, 27] on div "Retirada" at bounding box center [373, 24] width 32 height 11
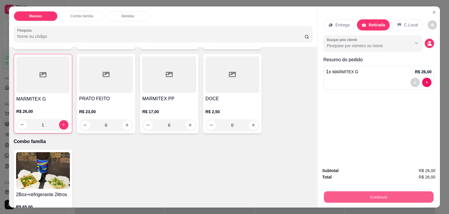
click at [371, 194] on button "Continuar" at bounding box center [379, 196] width 110 height 11
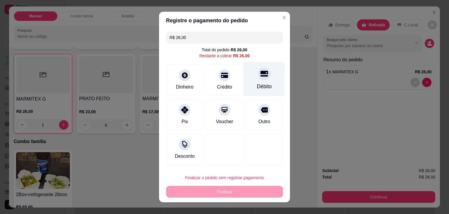
click at [262, 75] on icon at bounding box center [265, 74] width 8 height 6
type input "R$ 0,00"
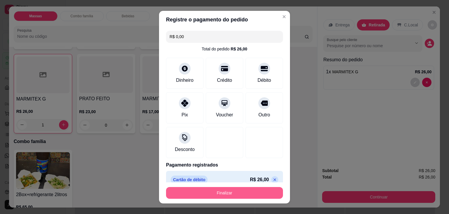
click at [220, 191] on button "Finalizar" at bounding box center [224, 193] width 117 height 12
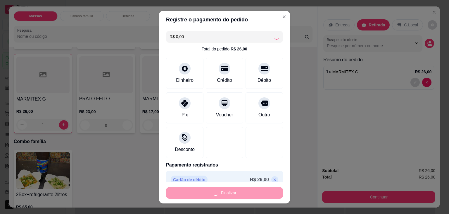
type input "0"
type input "-R$ 26,00"
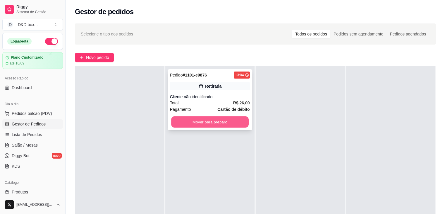
click at [207, 125] on button "Mover para preparo" at bounding box center [210, 121] width 78 height 11
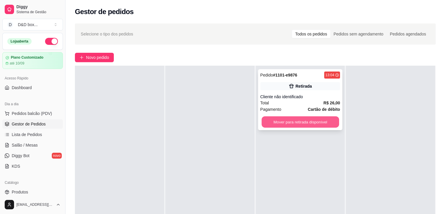
click at [269, 124] on button "Mover para retirada disponível" at bounding box center [301, 121] width 78 height 11
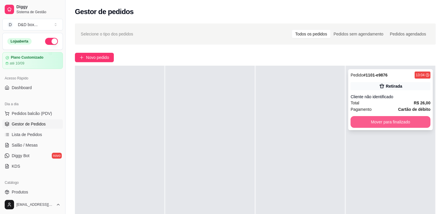
click at [379, 121] on button "Mover para finalizado" at bounding box center [390, 122] width 80 height 12
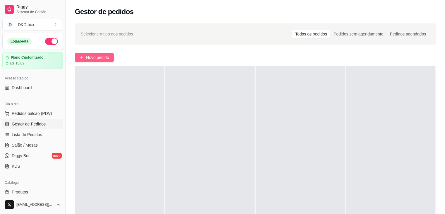
click at [90, 57] on span "Novo pedido" at bounding box center [97, 57] width 23 height 6
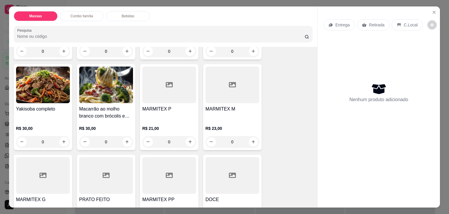
scroll to position [117, 0]
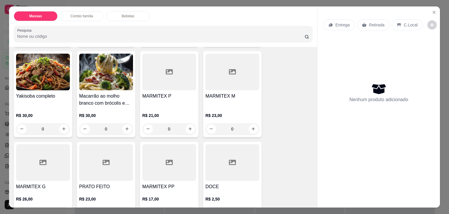
click at [227, 97] on div "MARMITEX M" at bounding box center [233, 99] width 54 height 14
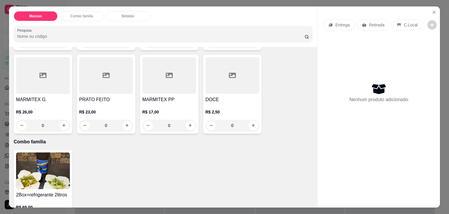
scroll to position [205, 0]
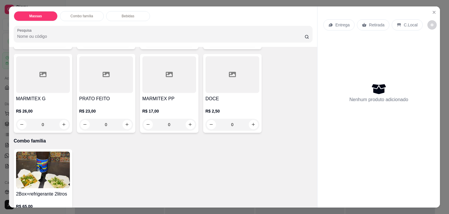
click at [112, 95] on h4 "PRATO FEITO" at bounding box center [106, 98] width 54 height 7
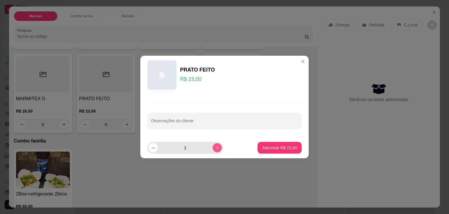
click at [215, 146] on icon "increase-product-quantity" at bounding box center [217, 147] width 4 height 4
type input "2"
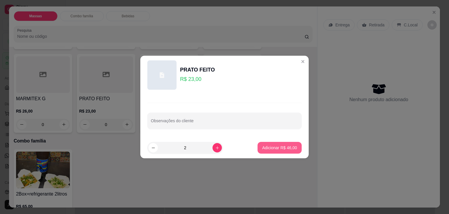
click at [266, 150] on p "Adicionar R$ 46,00" at bounding box center [279, 148] width 35 height 6
type input "2"
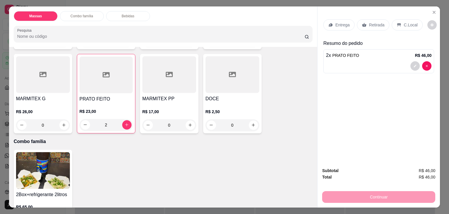
click at [357, 25] on div "Retirada" at bounding box center [373, 24] width 32 height 11
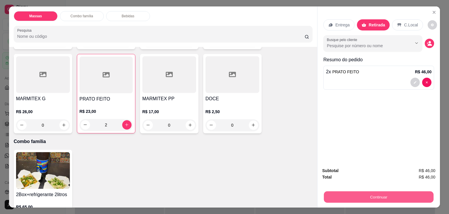
click at [386, 195] on button "Continuar" at bounding box center [379, 196] width 110 height 11
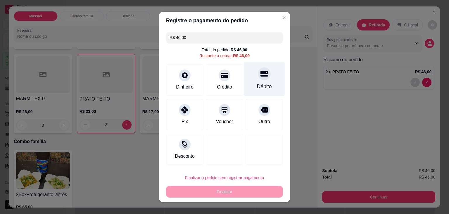
click at [259, 85] on div "Débito" at bounding box center [264, 86] width 15 height 8
type input "R$ 0,00"
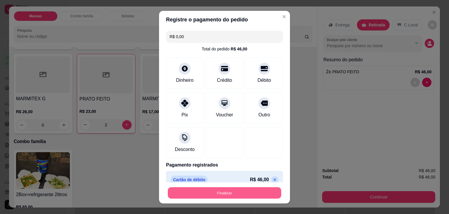
click at [229, 194] on button "Finalizar" at bounding box center [225, 192] width 114 height 11
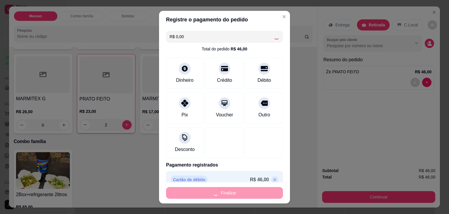
type input "0"
type input "-R$ 46,00"
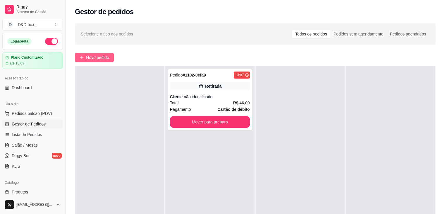
click at [96, 56] on span "Novo pedido" at bounding box center [97, 57] width 23 height 6
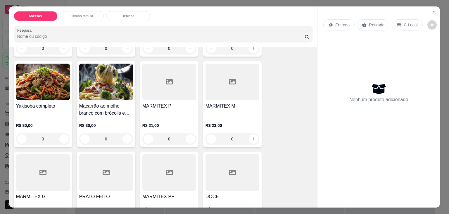
scroll to position [117, 0]
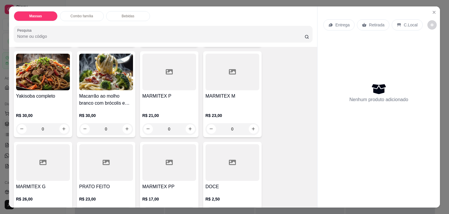
click at [176, 102] on div "MARMITEX P" at bounding box center [169, 99] width 54 height 14
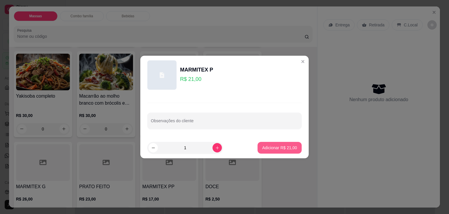
click at [266, 147] on p "Adicionar R$ 21,00" at bounding box center [279, 148] width 35 height 6
type input "1"
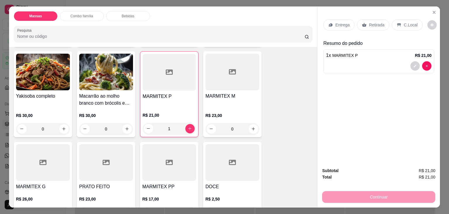
click at [343, 23] on p "Entrega" at bounding box center [343, 25] width 14 height 6
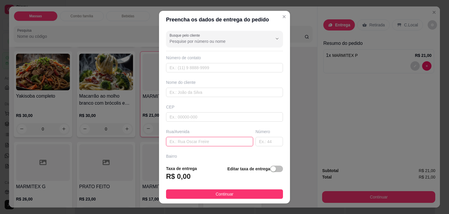
click at [195, 140] on input "text" at bounding box center [209, 141] width 87 height 9
type input "LAVA"
click at [271, 169] on div "button" at bounding box center [273, 168] width 5 height 5
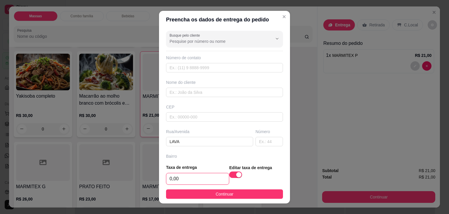
click at [193, 177] on input "0,00" at bounding box center [197, 178] width 63 height 11
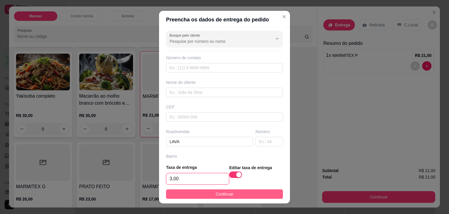
type input "3,00"
click at [202, 191] on button "Continuar" at bounding box center [224, 193] width 117 height 9
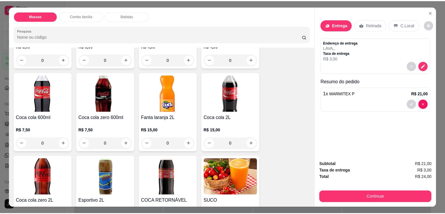
scroll to position [556, 0]
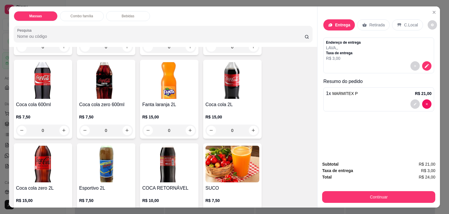
click at [36, 114] on p "R$ 7,50" at bounding box center [43, 117] width 54 height 6
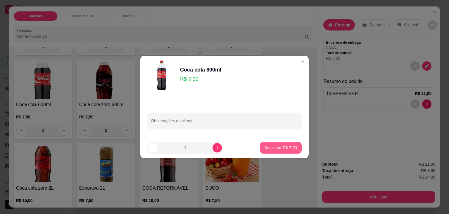
click at [281, 148] on p "Adicionar R$ 7,50" at bounding box center [281, 148] width 32 height 6
type input "1"
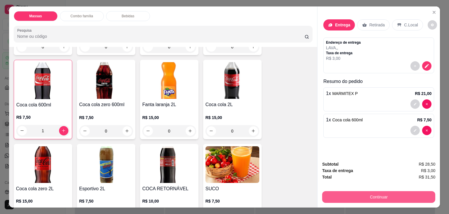
click at [343, 196] on button "Continuar" at bounding box center [378, 197] width 113 height 12
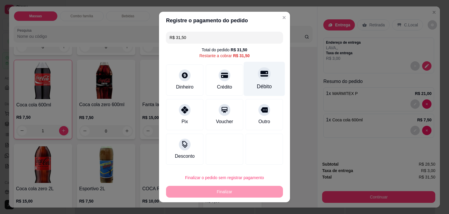
click at [258, 72] on div at bounding box center [264, 73] width 13 height 13
type input "R$ 0,00"
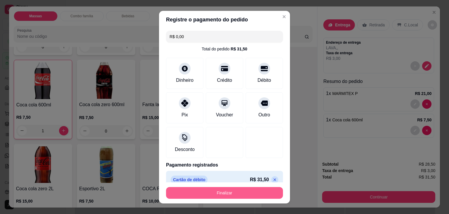
click at [233, 193] on button "Finalizar" at bounding box center [224, 193] width 117 height 12
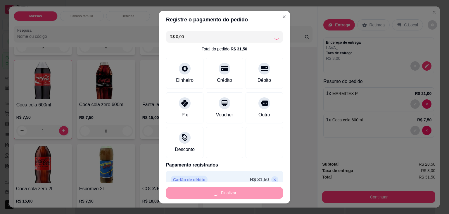
type input "0"
type input "-R$ 31,50"
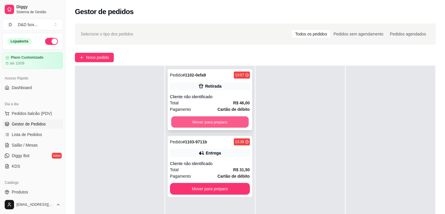
click at [228, 118] on button "Mover para preparo" at bounding box center [210, 121] width 78 height 11
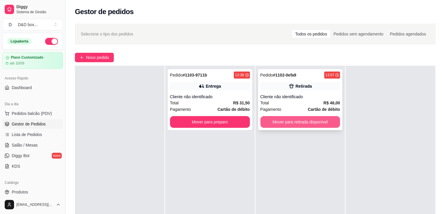
click at [267, 118] on button "Mover para retirada disponível" at bounding box center [300, 122] width 80 height 12
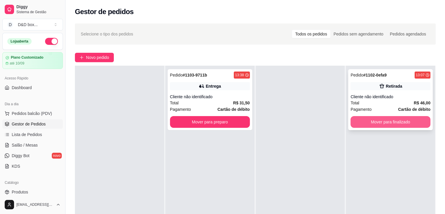
click at [352, 119] on button "Mover para finalizado" at bounding box center [390, 122] width 80 height 12
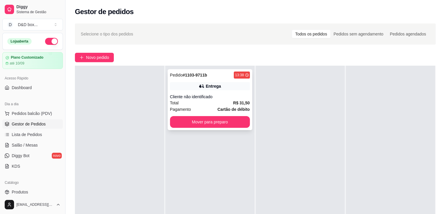
click at [219, 106] on div "Total R$ 31,50" at bounding box center [210, 102] width 80 height 6
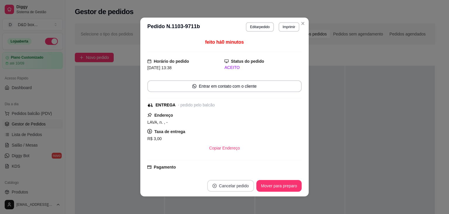
click at [243, 185] on button "Cancelar pedido" at bounding box center [230, 186] width 47 height 12
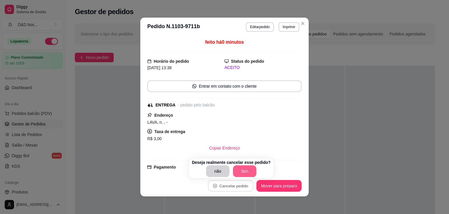
click at [250, 171] on button "Sim" at bounding box center [244, 171] width 23 height 12
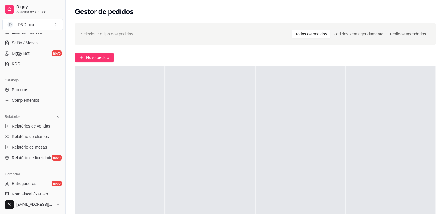
scroll to position [88, 0]
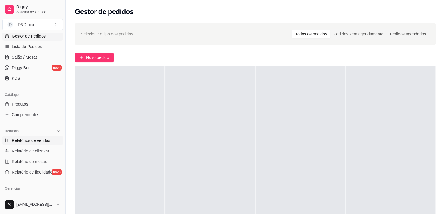
click at [33, 140] on span "Relatórios de vendas" at bounding box center [31, 140] width 39 height 6
select select "ALL"
select select "0"
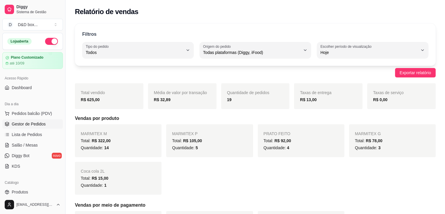
click at [37, 122] on span "Gestor de Pedidos" at bounding box center [29, 124] width 34 height 6
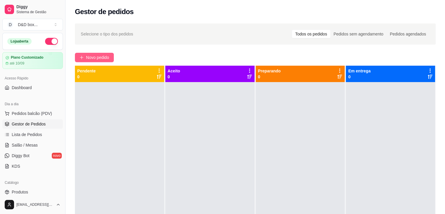
click at [104, 57] on span "Novo pedido" at bounding box center [97, 57] width 23 height 6
